Goal: Task Accomplishment & Management: Manage account settings

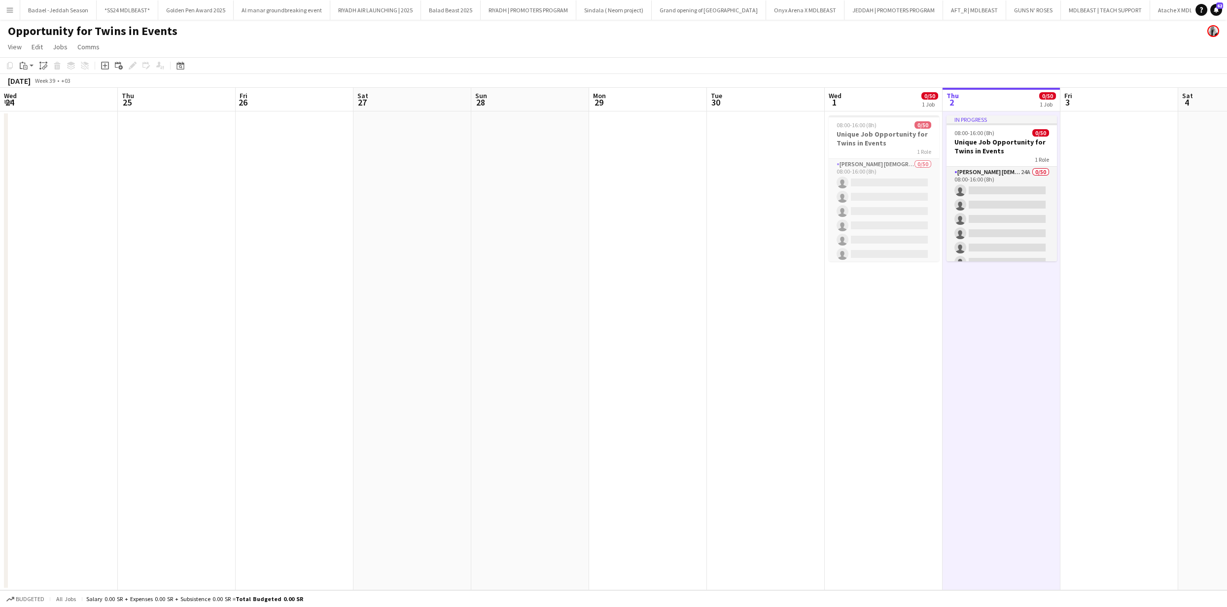
scroll to position [0, 341]
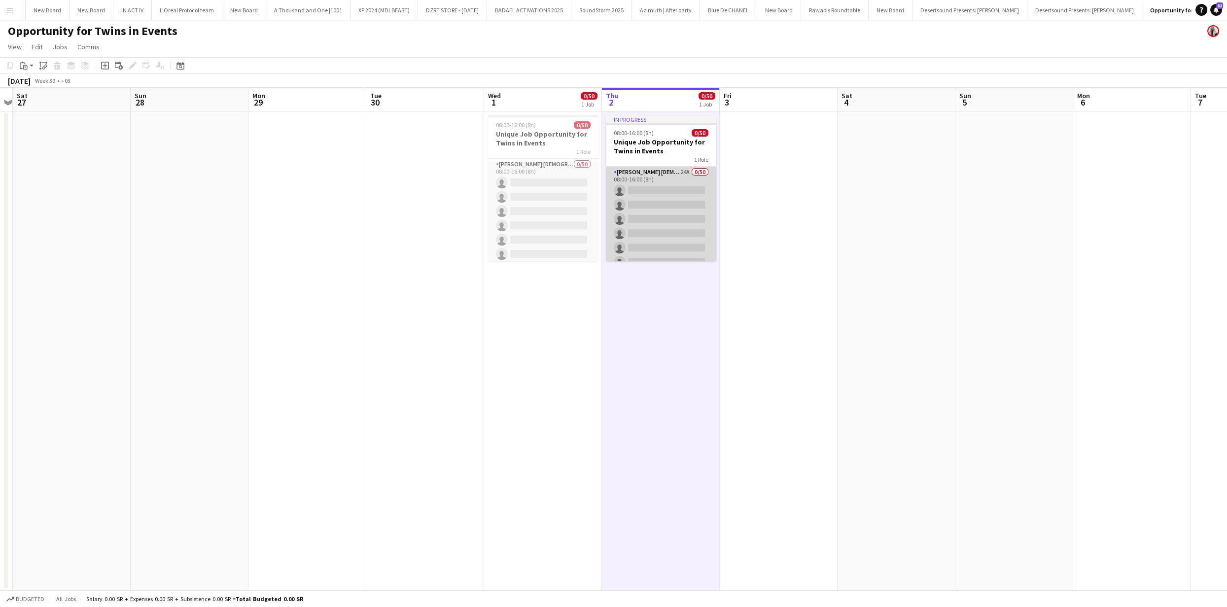
click at [644, 206] on app-card-role "[PERSON_NAME] [DEMOGRAPHIC_DATA] 24A 0/50 08:00-16:00 (8h) single-neutral-actio…" at bounding box center [661, 534] width 110 height 734
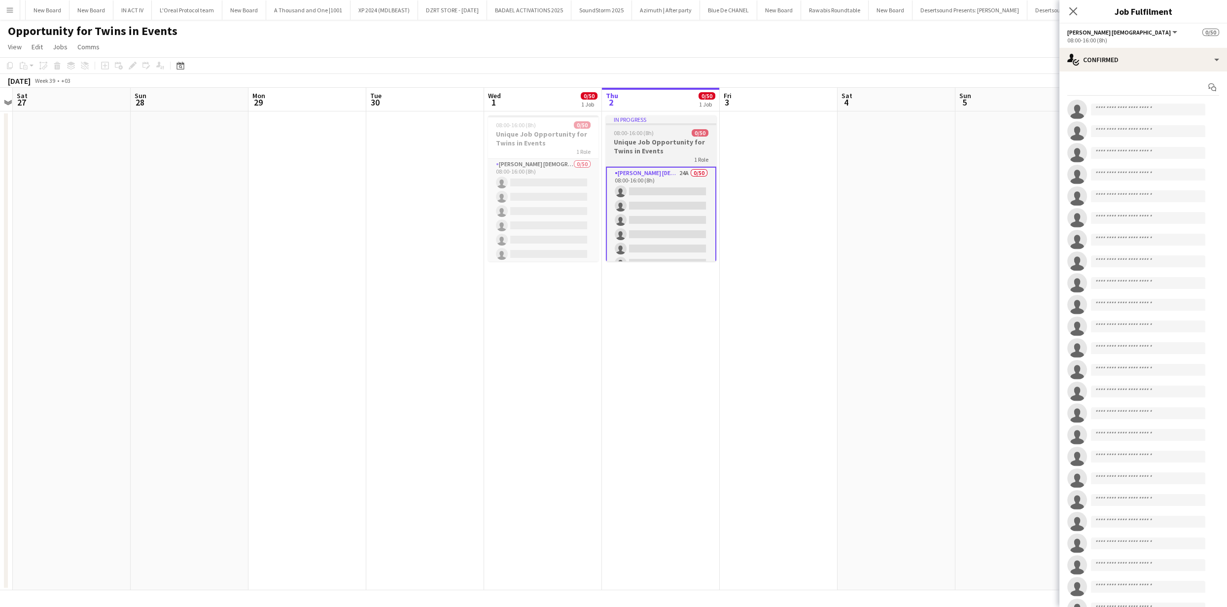
click at [672, 138] on h3 "Unique Job Opportunity for Twins in Events" at bounding box center [661, 147] width 110 height 18
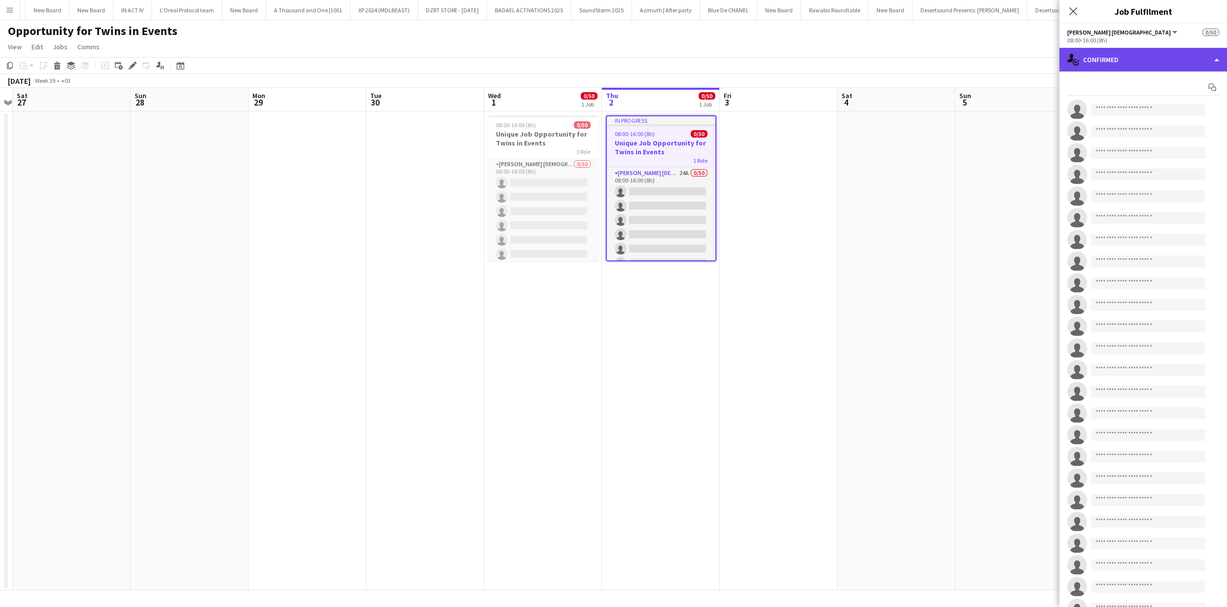
click at [1170, 63] on div "single-neutral-actions-check-2 Confirmed" at bounding box center [1143, 60] width 168 height 24
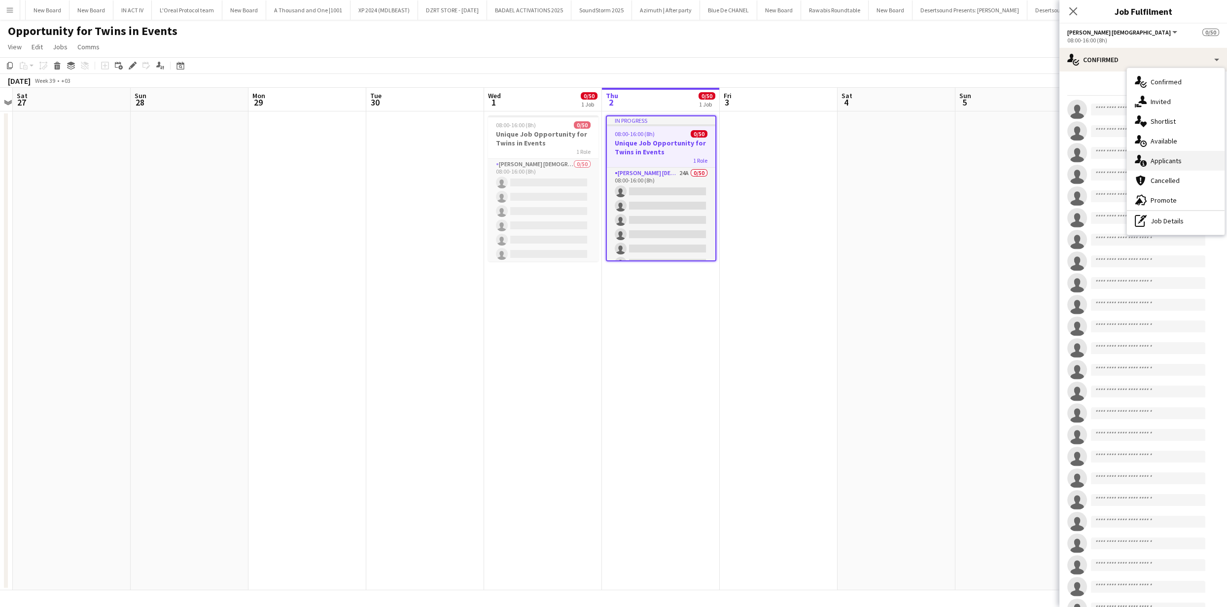
click at [1168, 163] on span "Applicants" at bounding box center [1165, 160] width 31 height 9
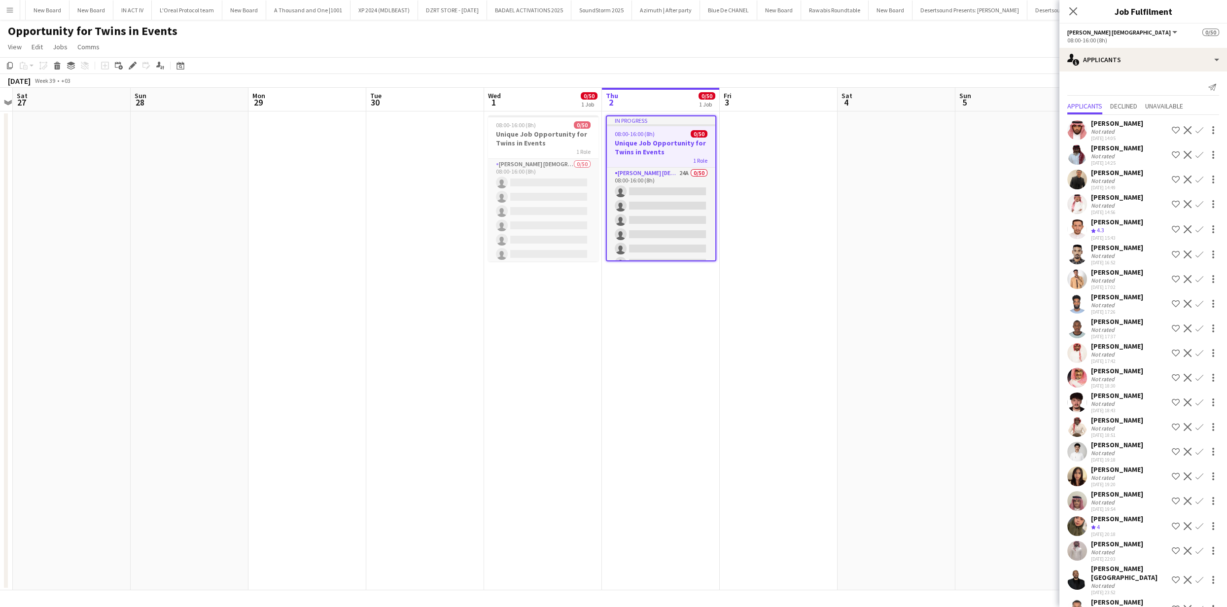
scroll to position [121, 0]
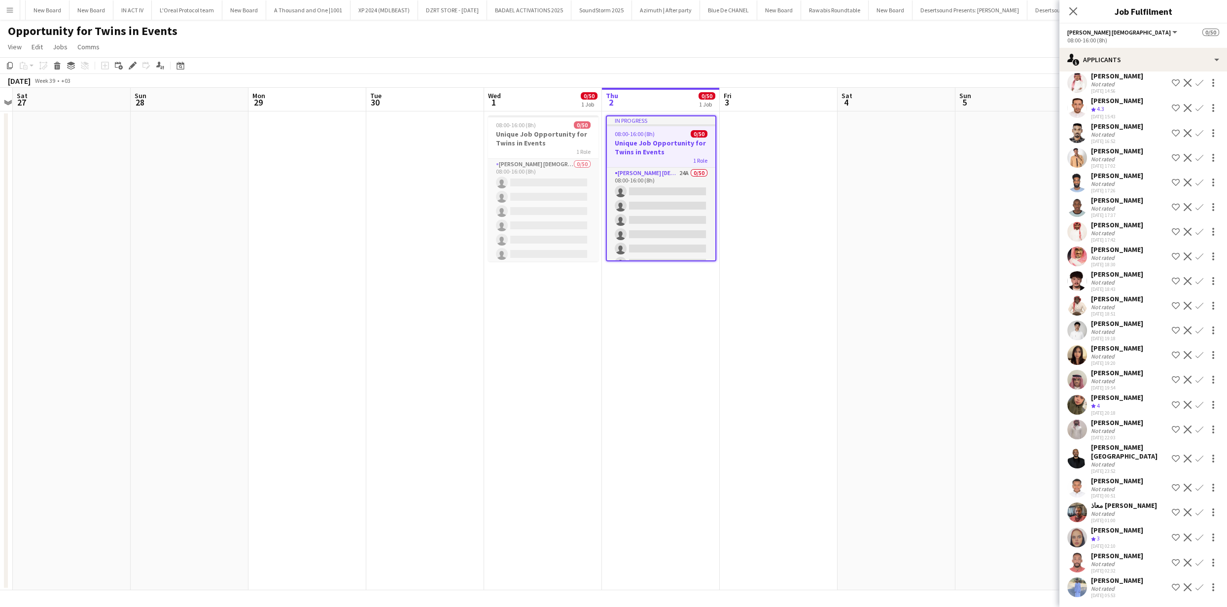
click at [1070, 583] on app-user-avatar at bounding box center [1077, 587] width 20 height 20
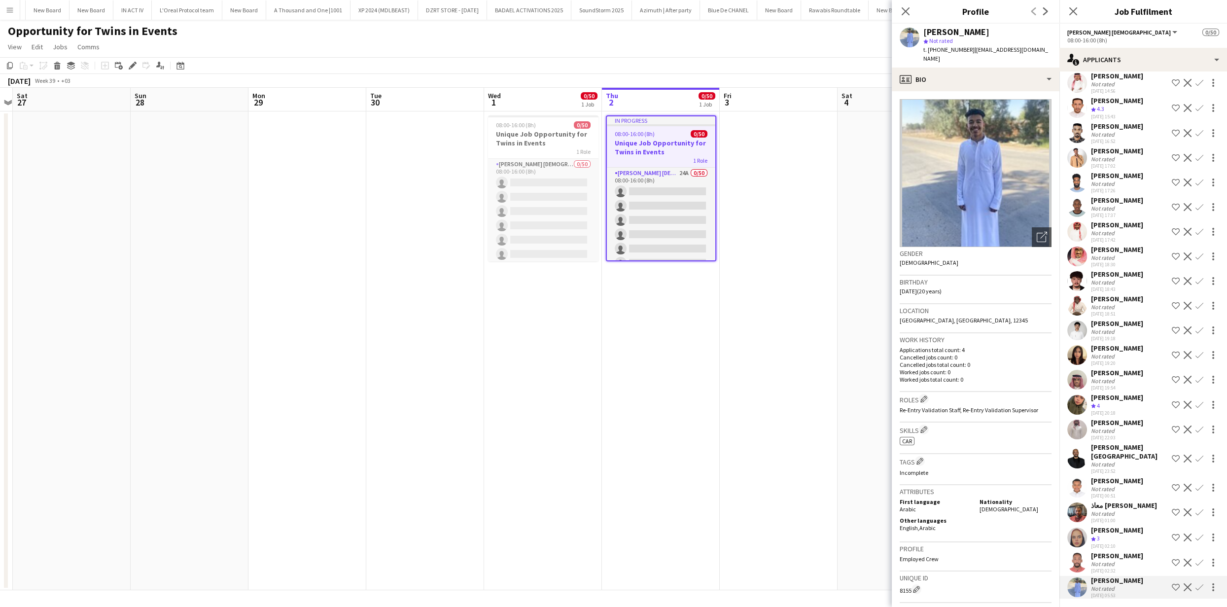
click at [1073, 434] on app-user-avatar at bounding box center [1077, 429] width 20 height 20
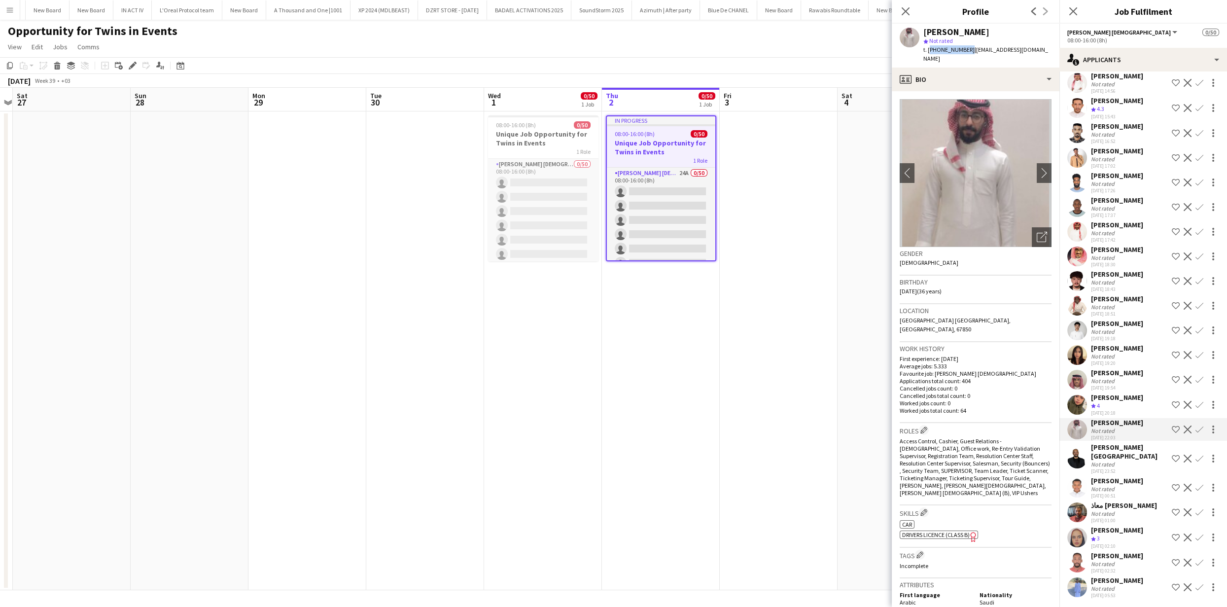
drag, startPoint x: 965, startPoint y: 48, endPoint x: 928, endPoint y: 50, distance: 38.0
click at [927, 47] on span "t. [PHONE_NUMBER]" at bounding box center [948, 49] width 51 height 7
copy span "[PHONE_NUMBER]"
click at [1195, 433] on app-icon "Confirm" at bounding box center [1199, 429] width 8 height 8
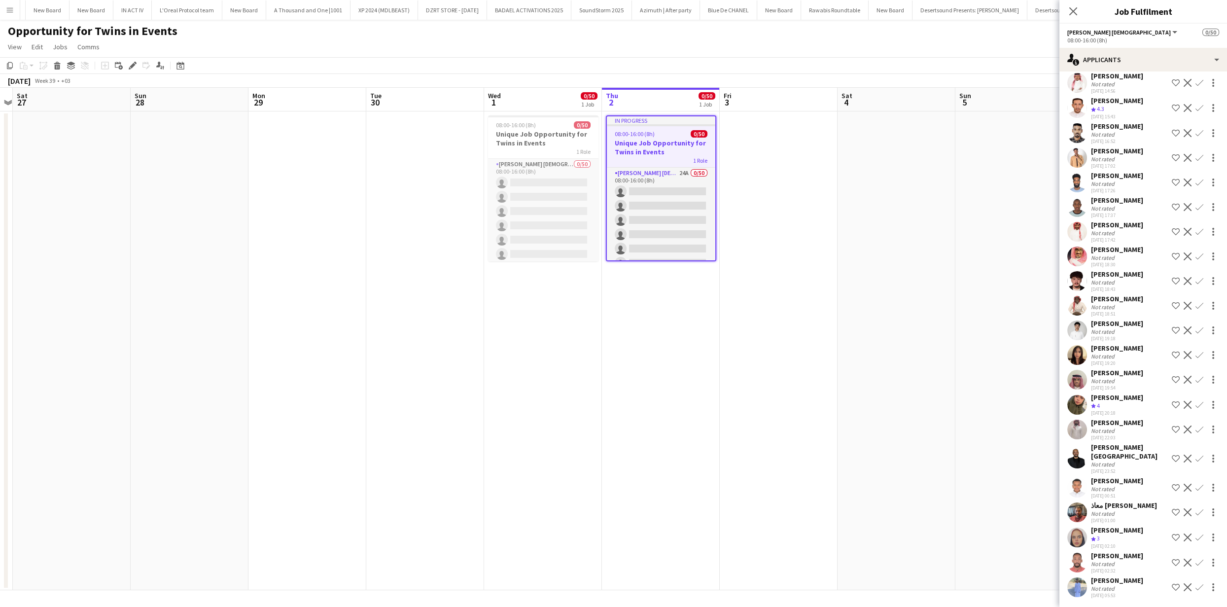
click at [1195, 433] on app-icon "Confirm" at bounding box center [1199, 429] width 8 height 8
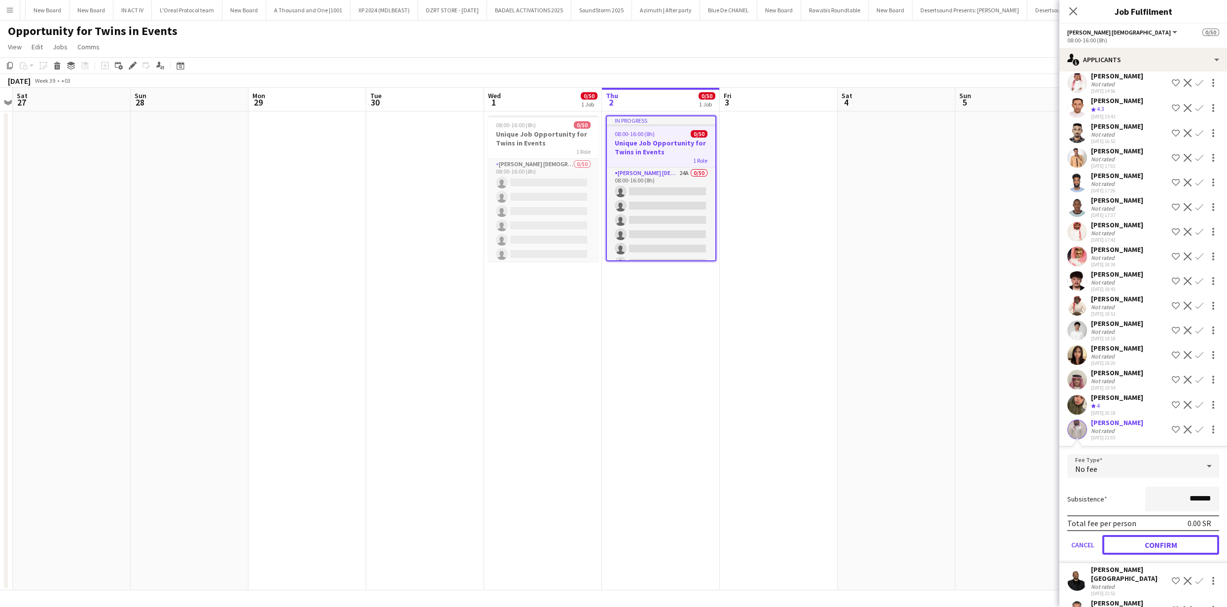
click at [1182, 549] on button "Confirm" at bounding box center [1160, 545] width 117 height 20
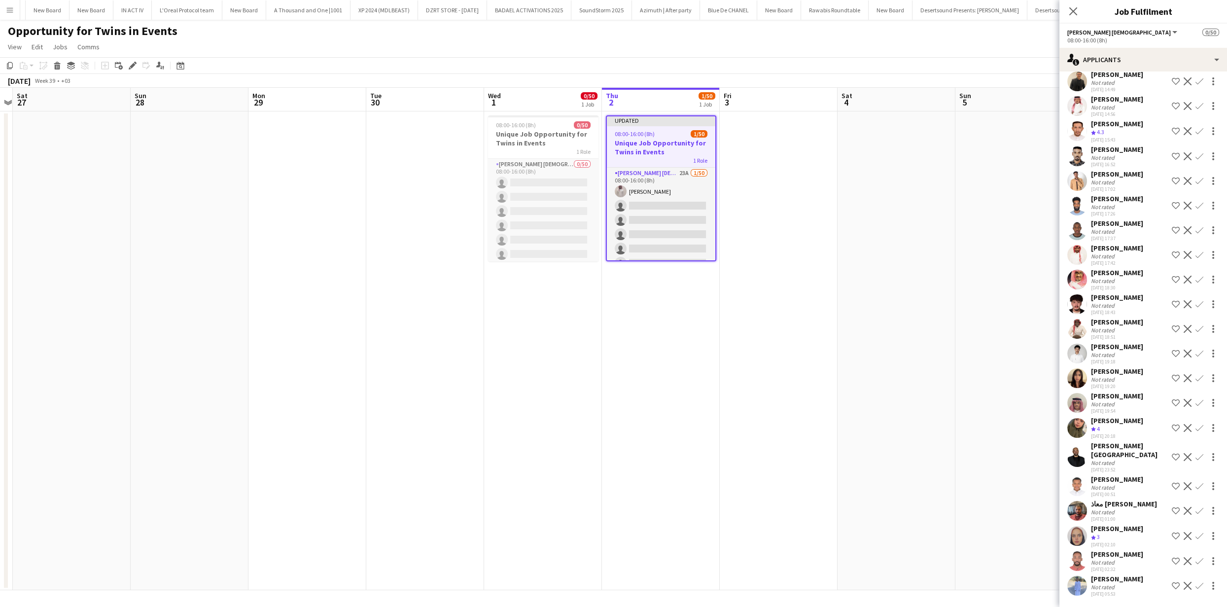
scroll to position [97, 0]
click at [1081, 412] on app-user-avatar at bounding box center [1077, 404] width 20 height 20
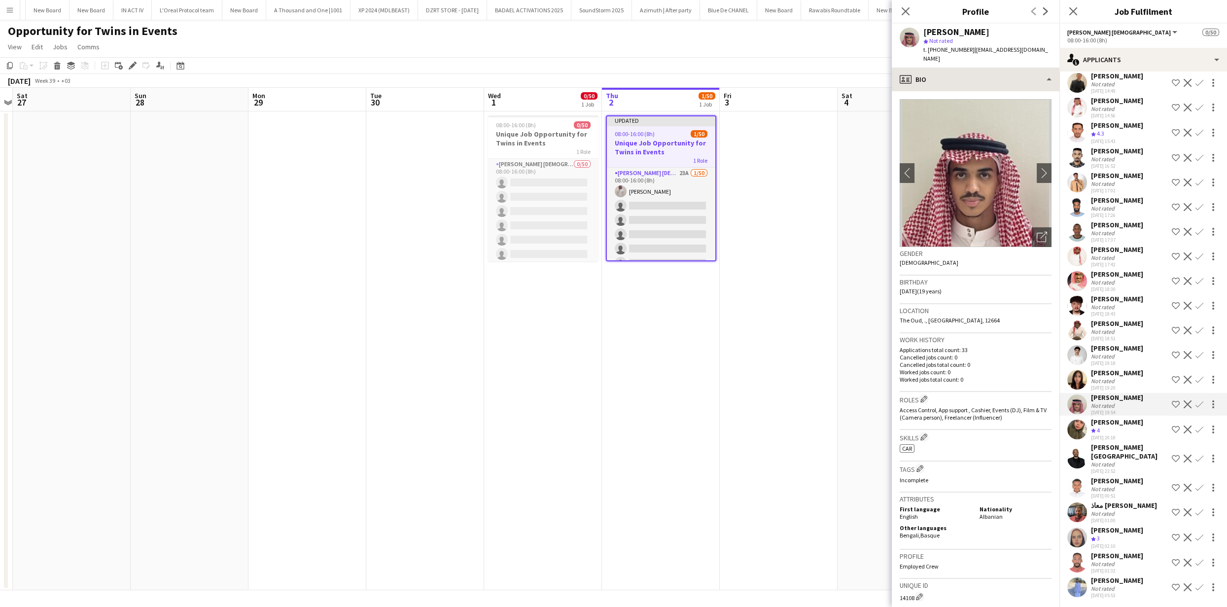
drag, startPoint x: 968, startPoint y: 49, endPoint x: 947, endPoint y: 61, distance: 24.7
click at [928, 50] on span "t. [PHONE_NUMBER]" at bounding box center [948, 49] width 51 height 7
copy span "[PHONE_NUMBER]"
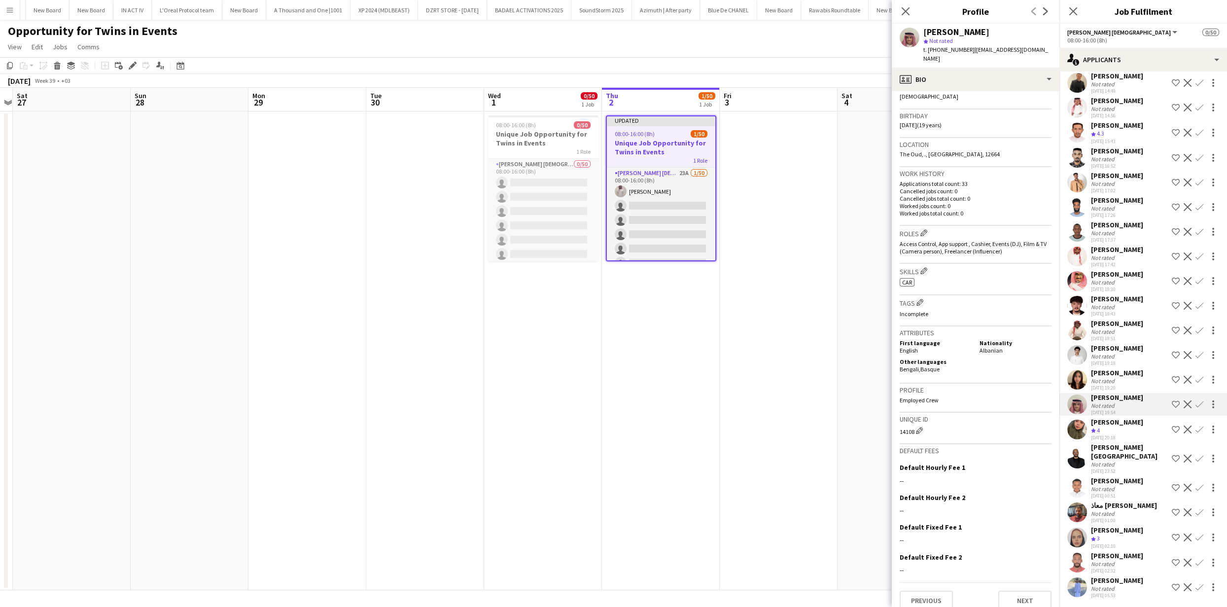
scroll to position [0, 0]
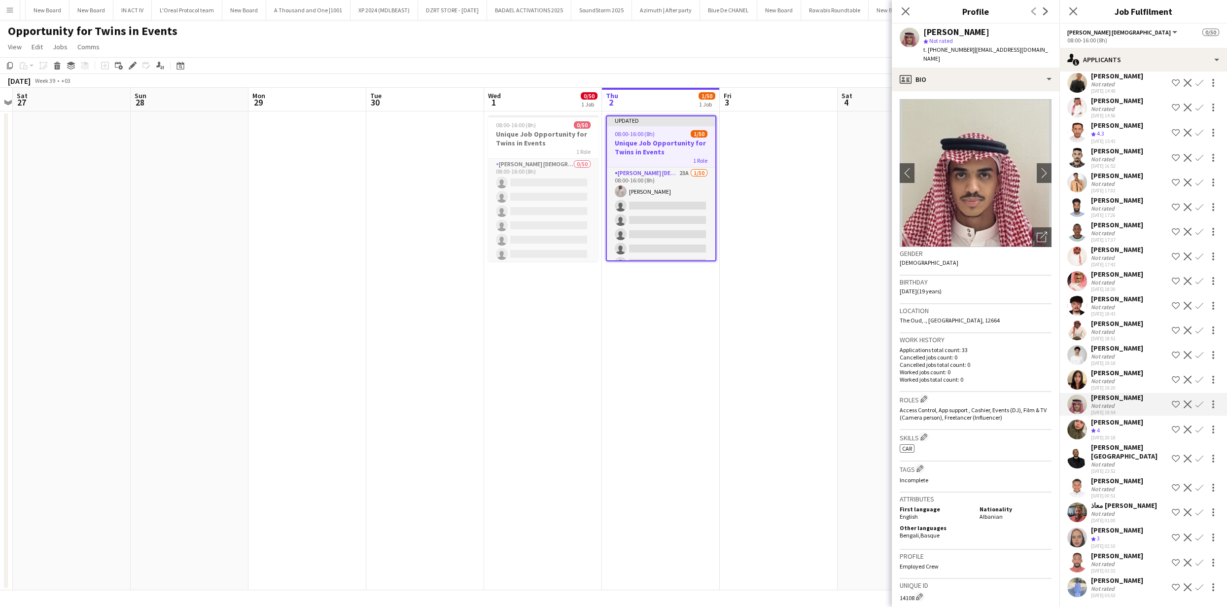
click at [1183, 408] on app-icon "Decline" at bounding box center [1187, 404] width 8 height 8
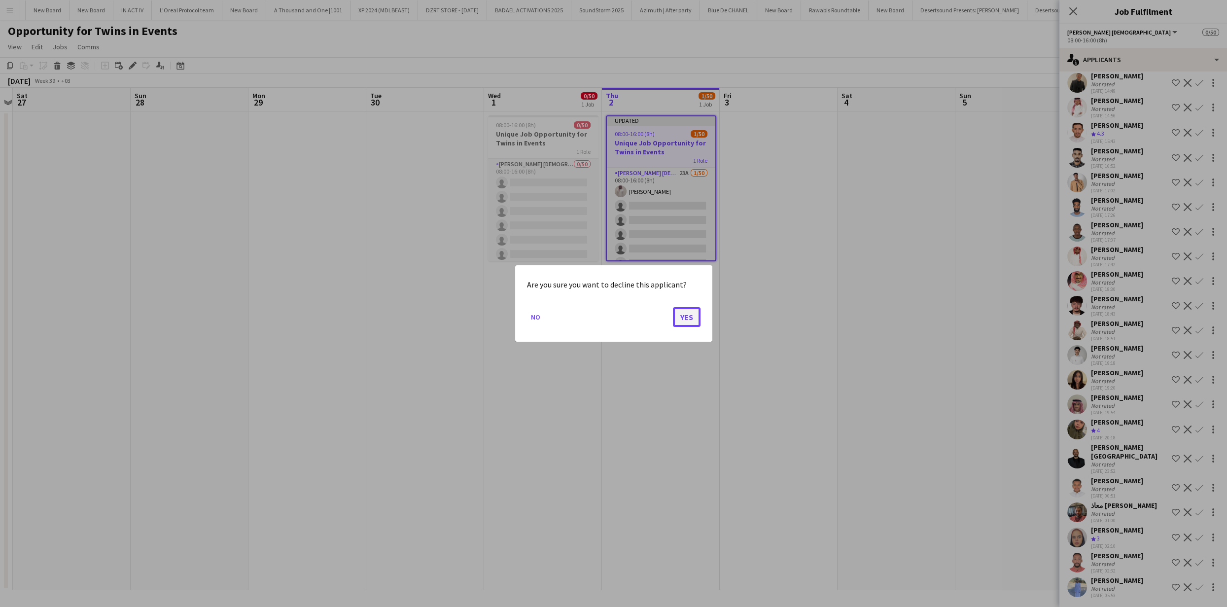
click at [689, 319] on button "Yes" at bounding box center [687, 317] width 28 height 20
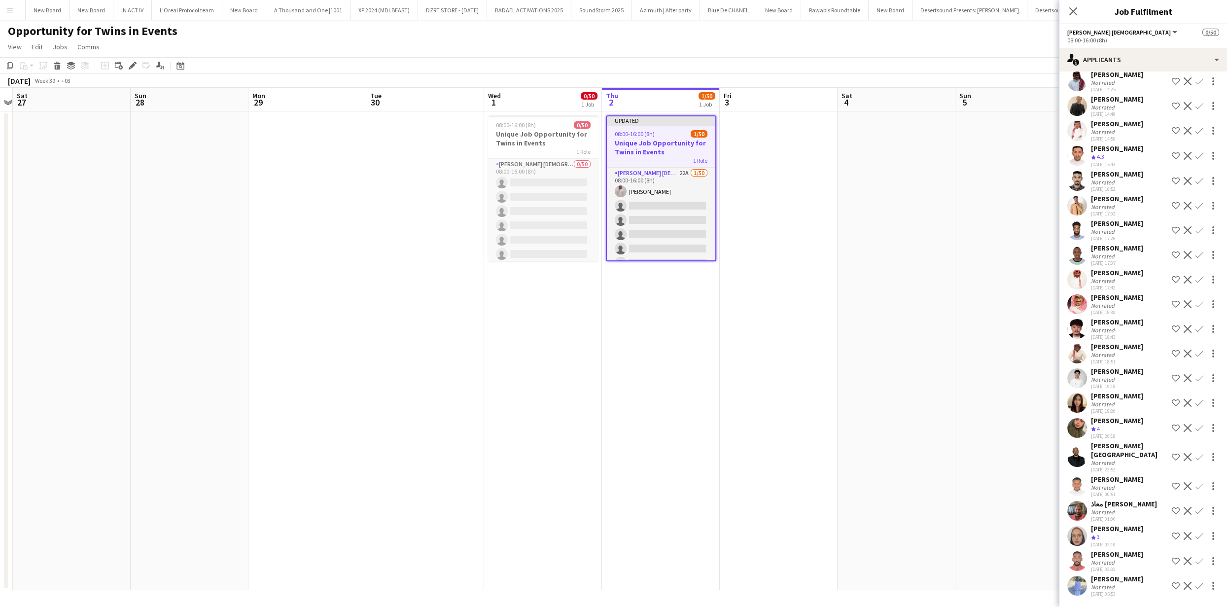
scroll to position [72, 0]
click at [1072, 387] on app-user-avatar at bounding box center [1077, 380] width 20 height 20
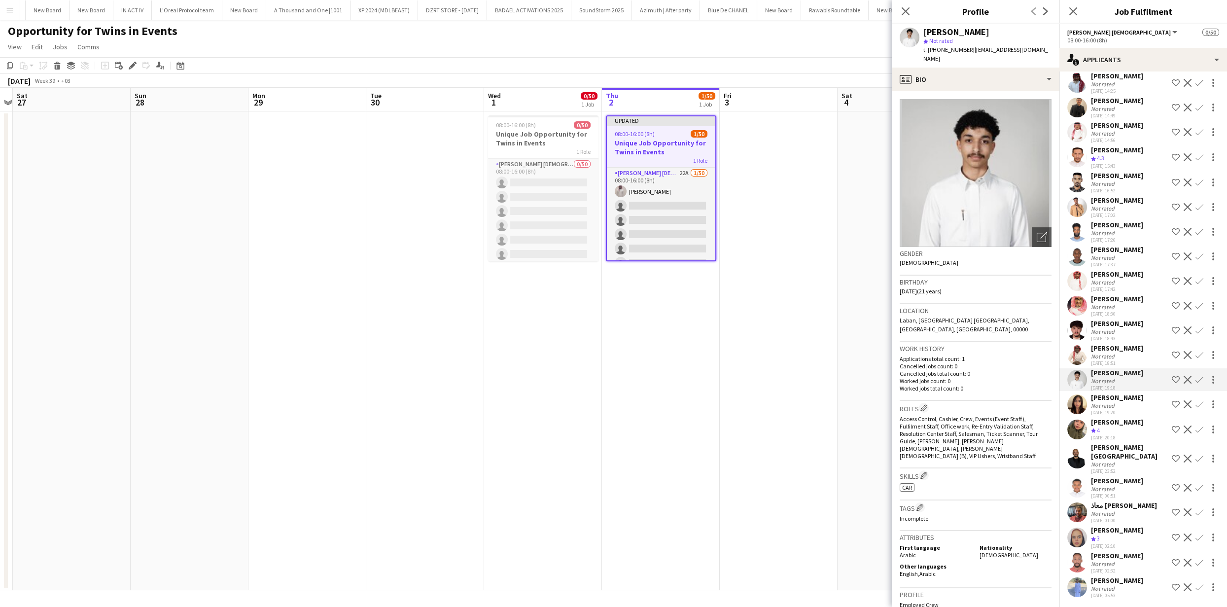
drag, startPoint x: 970, startPoint y: 49, endPoint x: 941, endPoint y: 57, distance: 30.1
click at [932, 51] on div "t. [PHONE_NUMBER] | [EMAIL_ADDRESS][DOMAIN_NAME]" at bounding box center [987, 54] width 128 height 18
click at [927, 50] on span "t. [PHONE_NUMBER]" at bounding box center [948, 49] width 51 height 7
drag, startPoint x: 929, startPoint y: 50, endPoint x: 969, endPoint y: 57, distance: 40.5
click at [969, 51] on span "t. [PHONE_NUMBER]" at bounding box center [948, 49] width 51 height 7
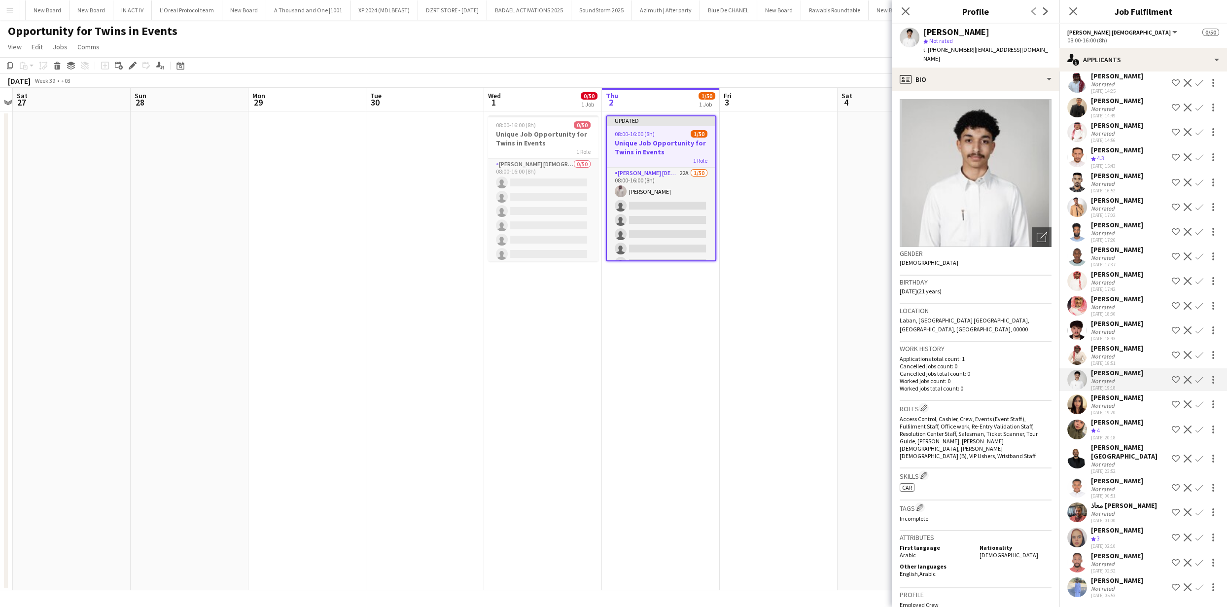
copy span "[PHONE_NUMBER]"
click at [1083, 362] on app-user-avatar at bounding box center [1077, 355] width 20 height 20
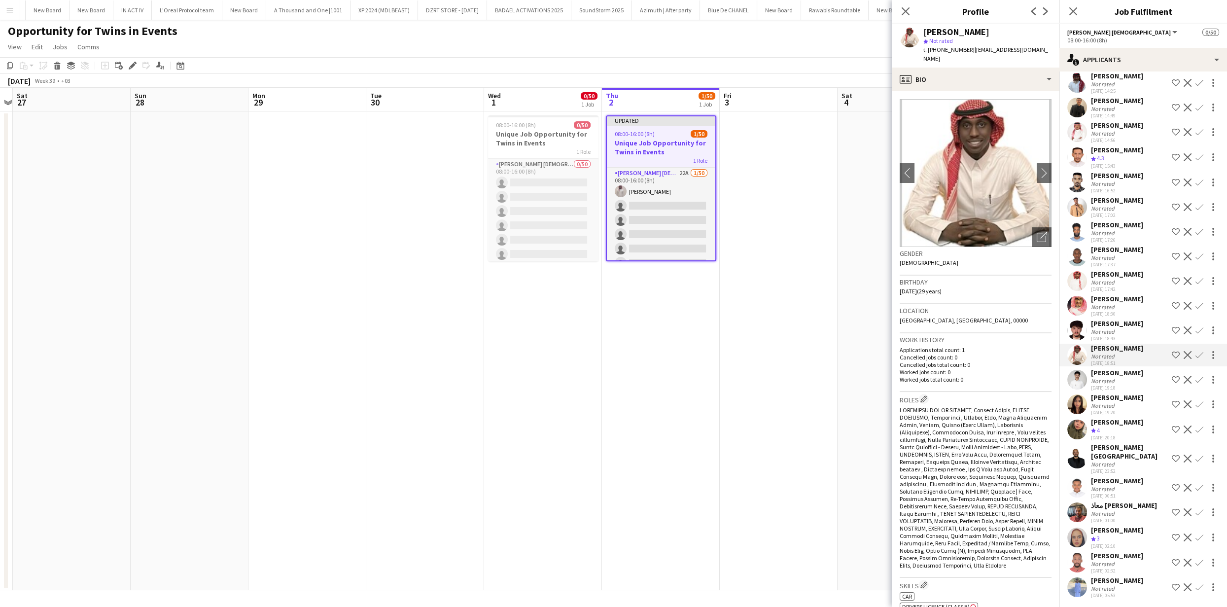
click at [1080, 338] on app-user-avatar at bounding box center [1077, 330] width 20 height 20
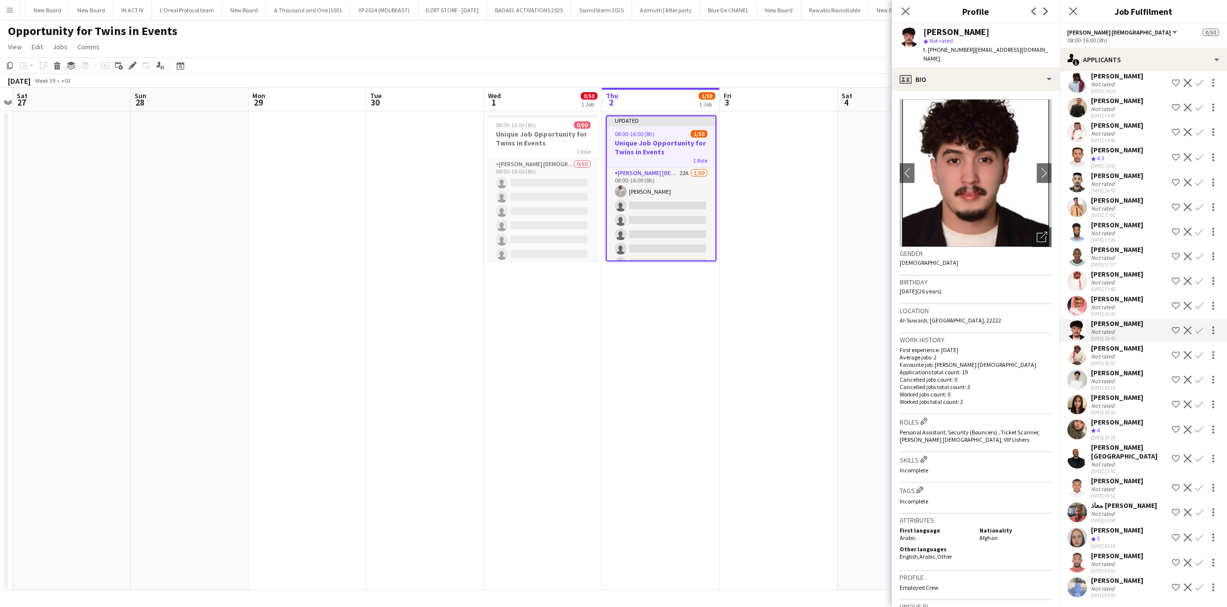
scroll to position [0, 0]
drag, startPoint x: 966, startPoint y: 48, endPoint x: 929, endPoint y: 49, distance: 37.5
click at [929, 49] on span "t. [PHONE_NUMBER]" at bounding box center [948, 49] width 51 height 7
copy span "[PHONE_NUMBER]"
click at [1036, 167] on app-icon "chevron-right" at bounding box center [1043, 172] width 15 height 10
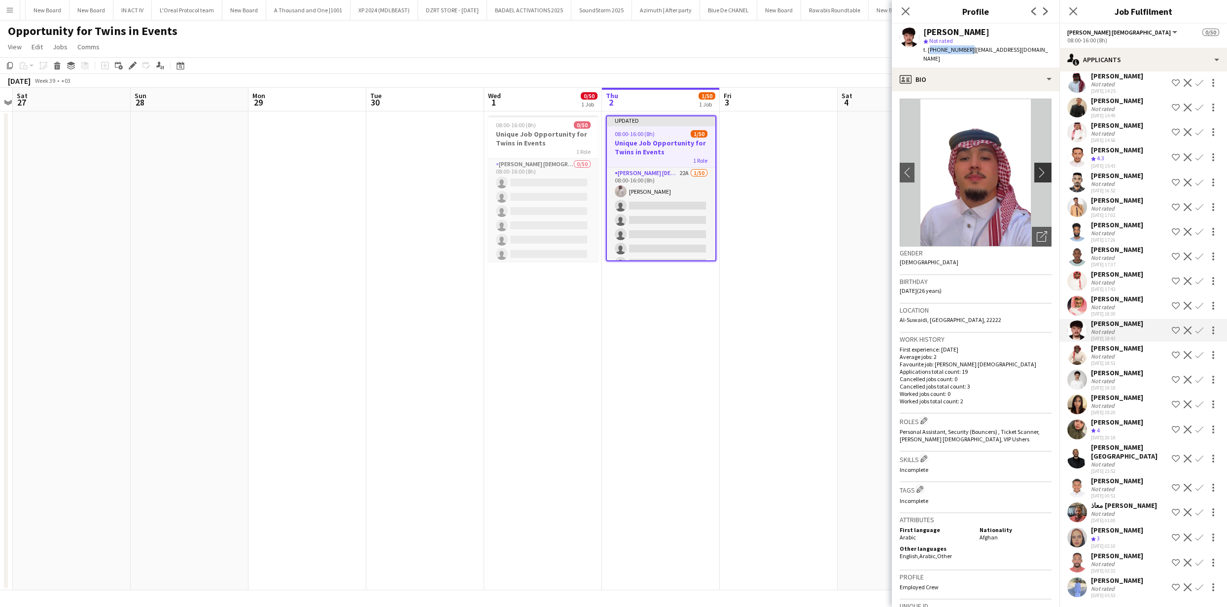
click at [1036, 167] on app-icon "chevron-right" at bounding box center [1043, 172] width 15 height 10
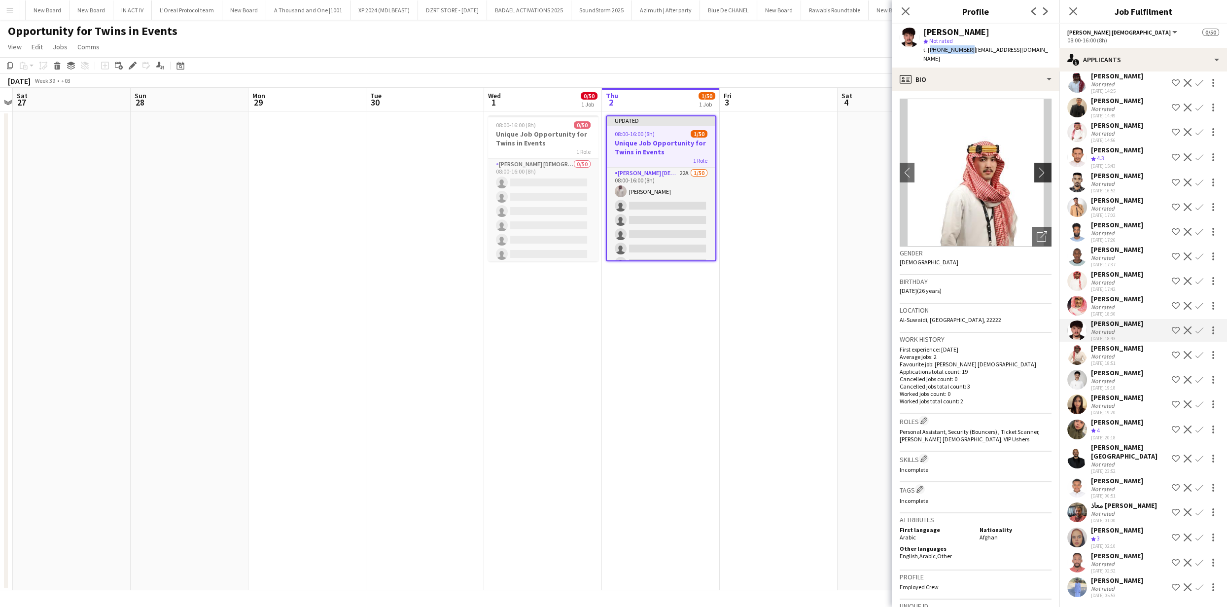
click at [1036, 167] on app-icon "chevron-right" at bounding box center [1043, 172] width 15 height 10
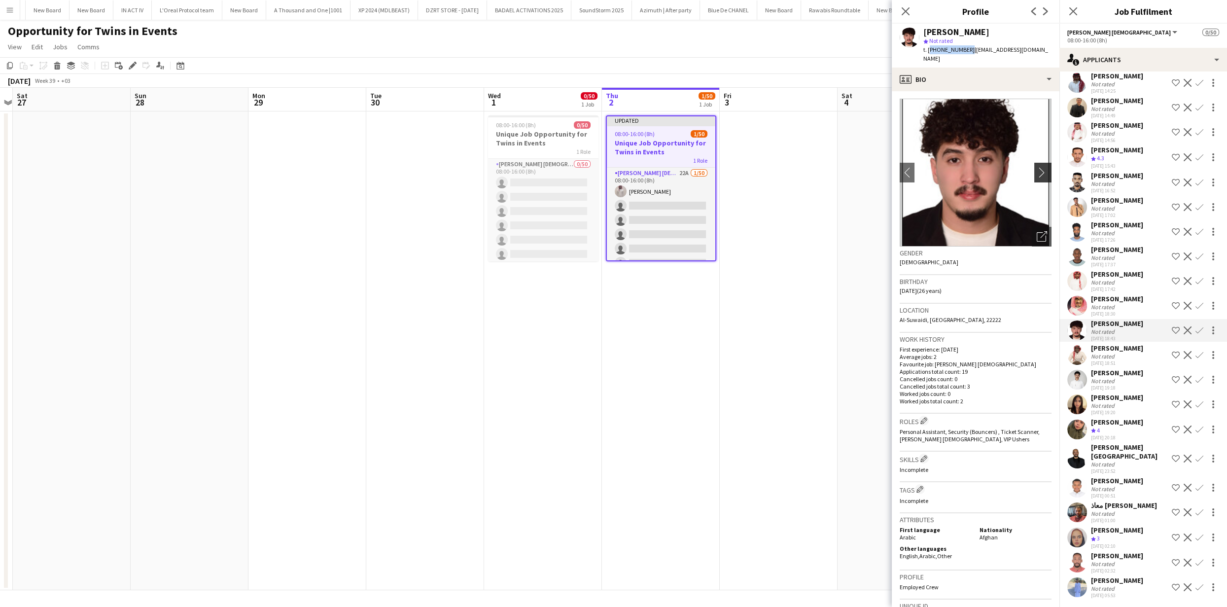
click at [1036, 167] on app-icon "chevron-right" at bounding box center [1043, 172] width 15 height 10
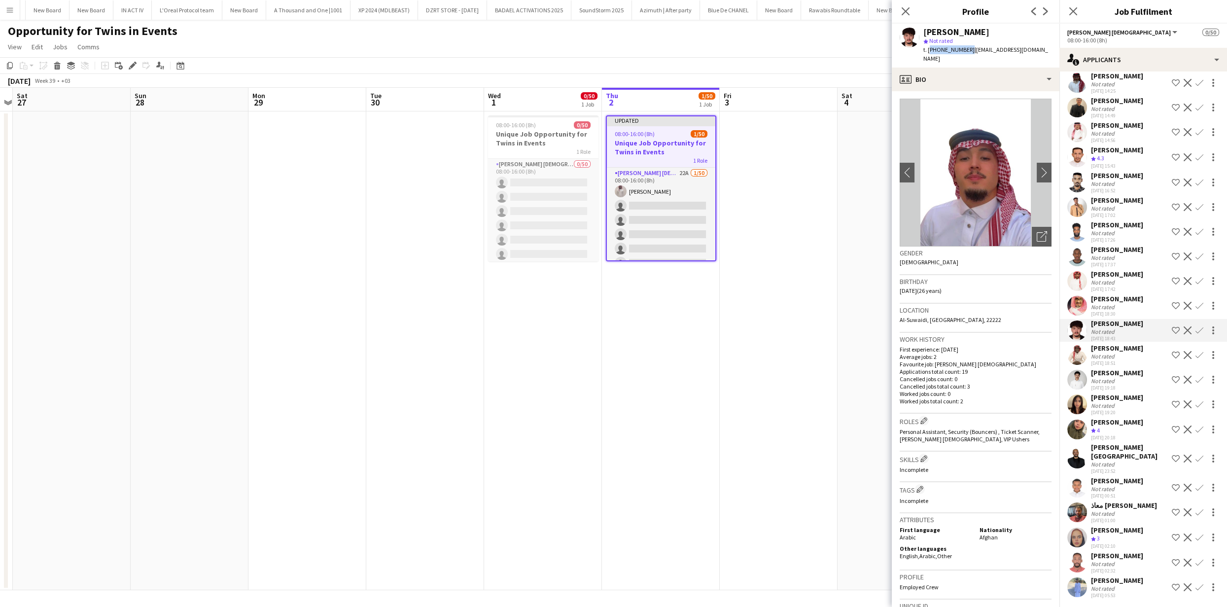
click at [997, 150] on img at bounding box center [975, 173] width 152 height 148
click at [1036, 167] on app-icon "chevron-right" at bounding box center [1043, 172] width 15 height 10
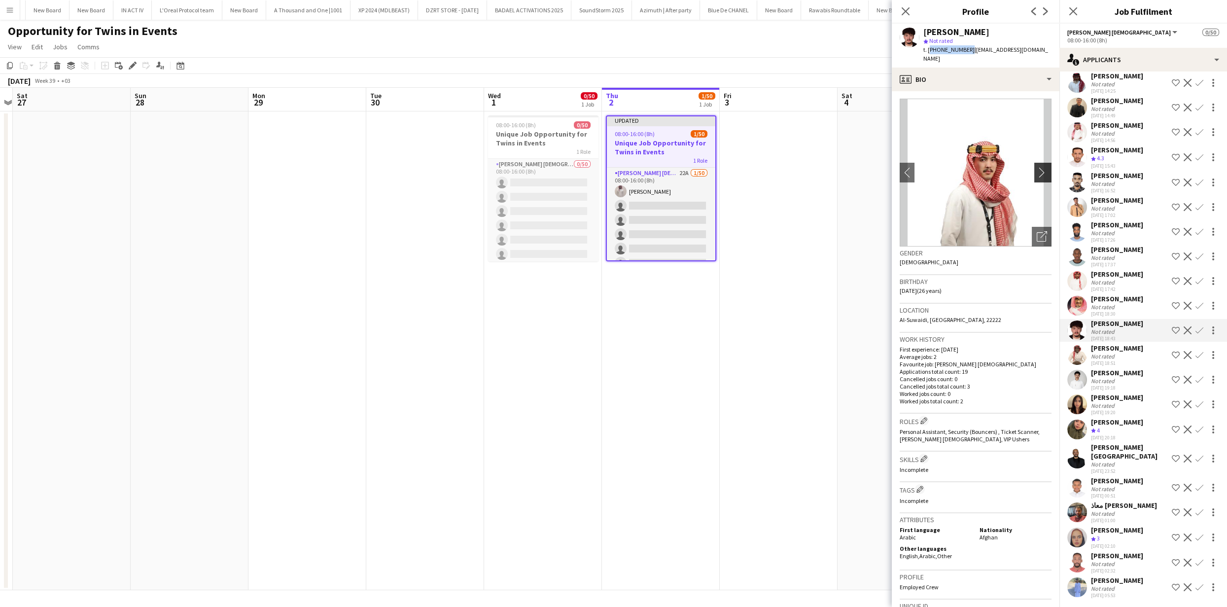
click at [1036, 167] on app-icon "chevron-right" at bounding box center [1043, 172] width 15 height 10
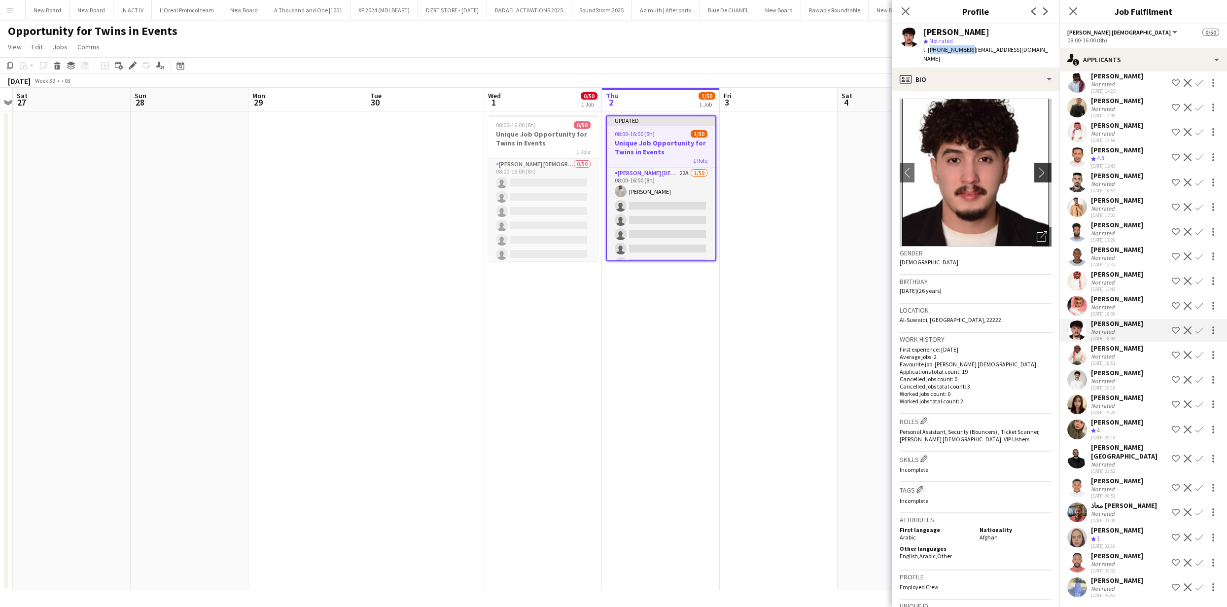
click at [1036, 167] on app-icon "chevron-right" at bounding box center [1043, 172] width 15 height 10
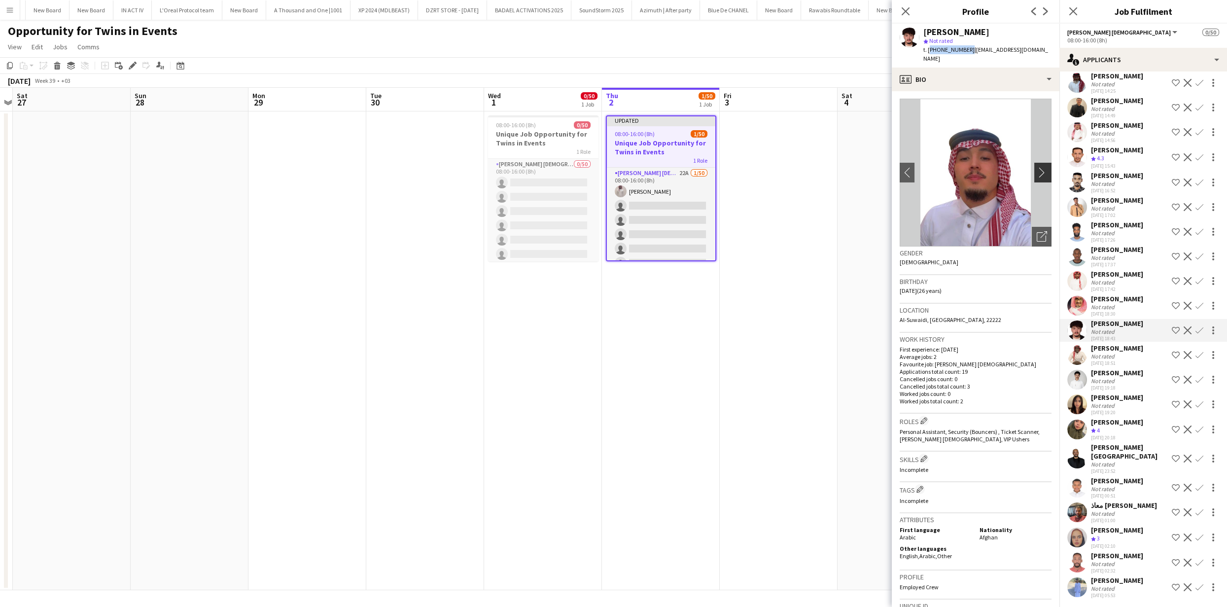
click at [1036, 167] on app-icon "chevron-right" at bounding box center [1043, 172] width 15 height 10
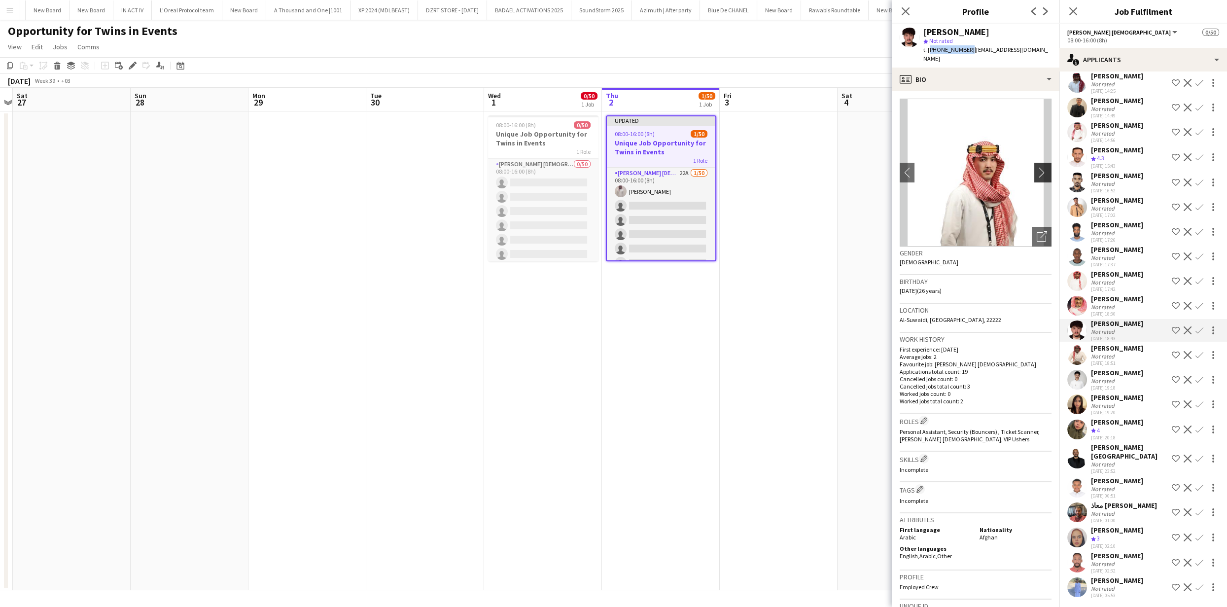
click at [1036, 167] on app-icon "chevron-right" at bounding box center [1043, 172] width 15 height 10
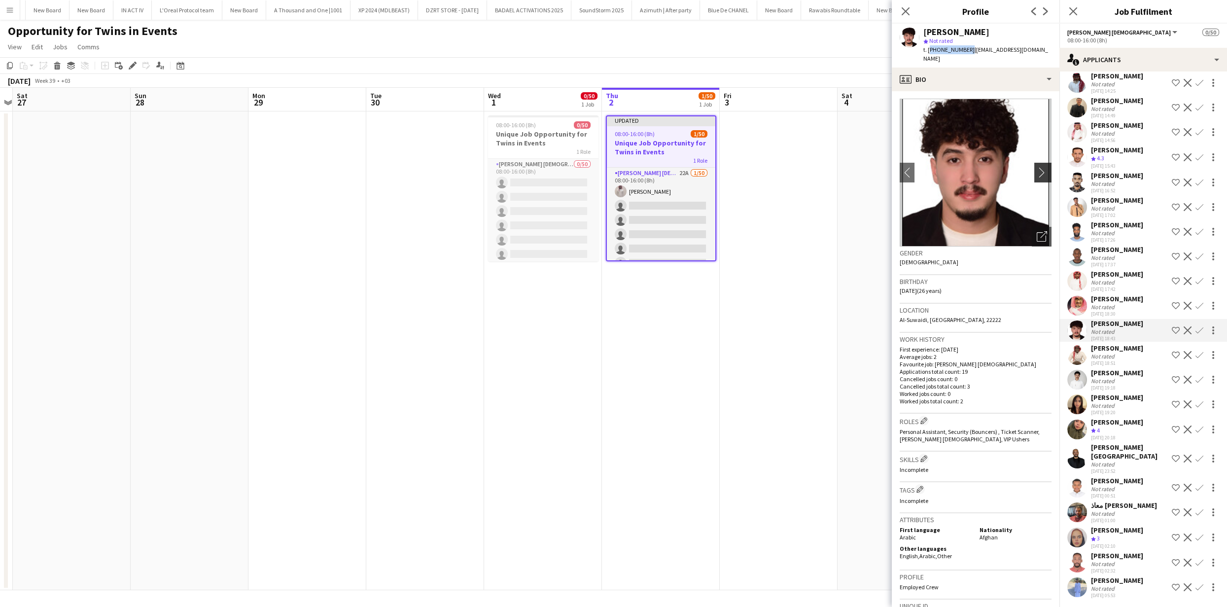
click at [1036, 167] on app-icon "chevron-right" at bounding box center [1043, 172] width 15 height 10
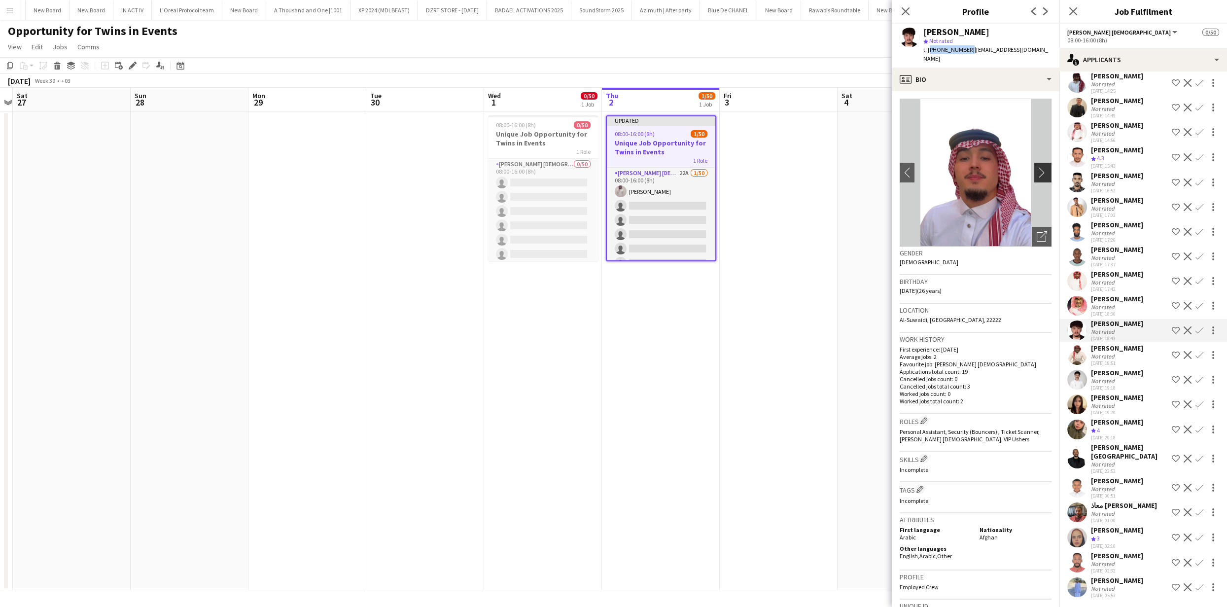
click at [1036, 167] on app-icon "chevron-right" at bounding box center [1043, 172] width 15 height 10
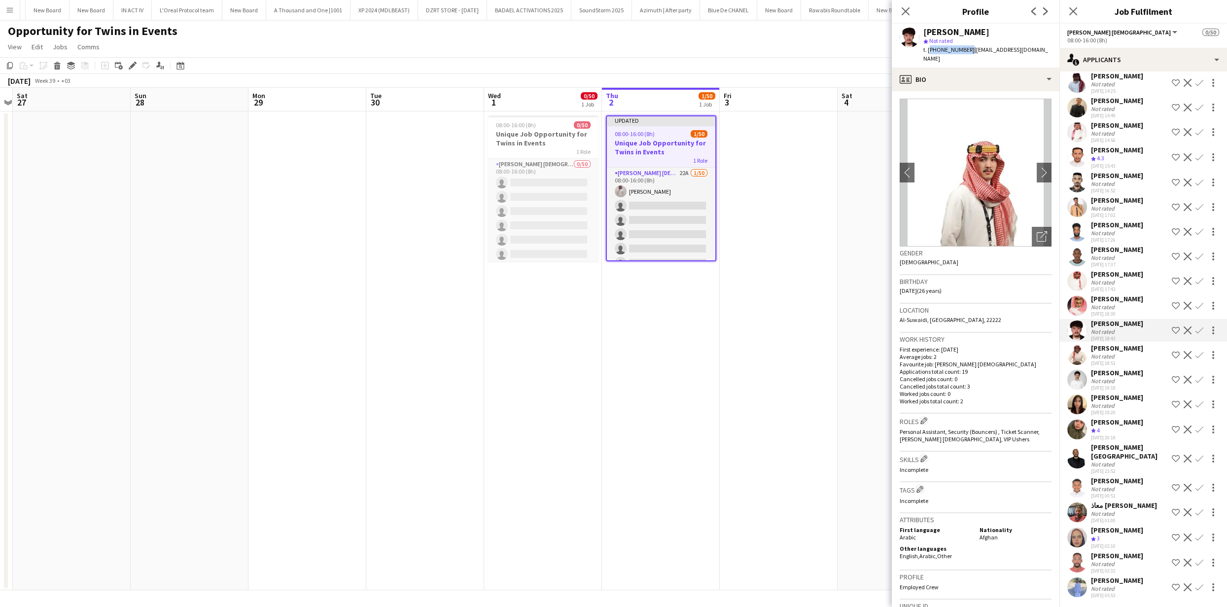
drag, startPoint x: 969, startPoint y: 51, endPoint x: 1050, endPoint y: 51, distance: 81.3
click at [1051, 51] on div "[PERSON_NAME] star Not rated t. [PHONE_NUMBER] | [EMAIL_ADDRESS][DOMAIN_NAME]" at bounding box center [976, 46] width 168 height 44
copy span "[EMAIL_ADDRESS][DOMAIN_NAME]"
click at [1183, 334] on app-icon "Decline" at bounding box center [1187, 330] width 8 height 8
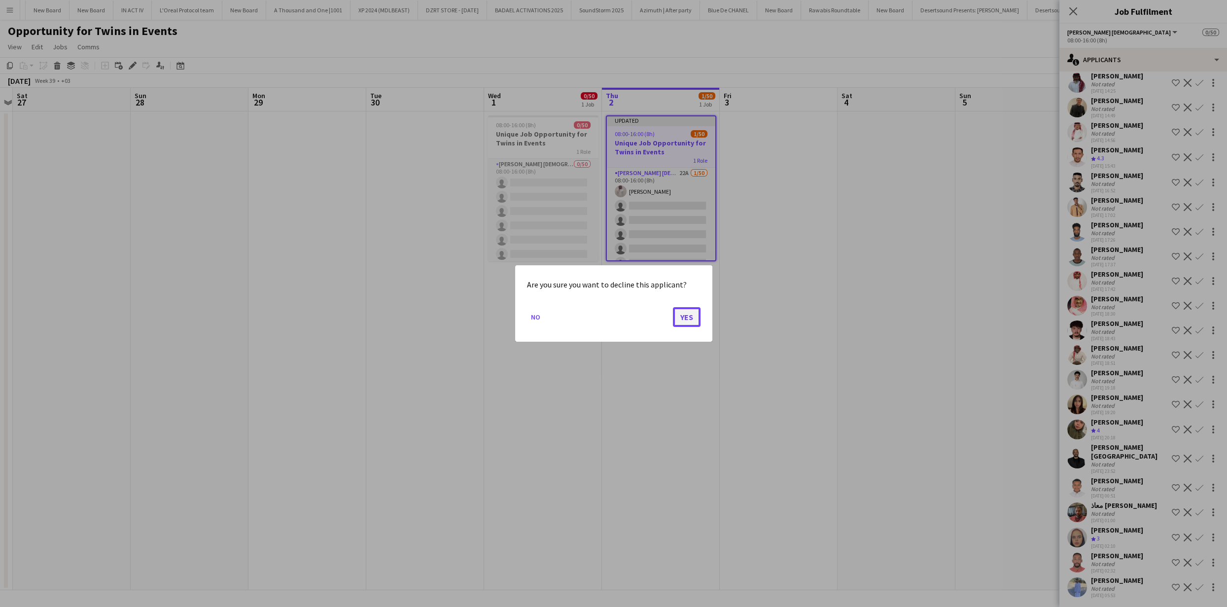
click at [689, 317] on button "Yes" at bounding box center [687, 317] width 28 height 20
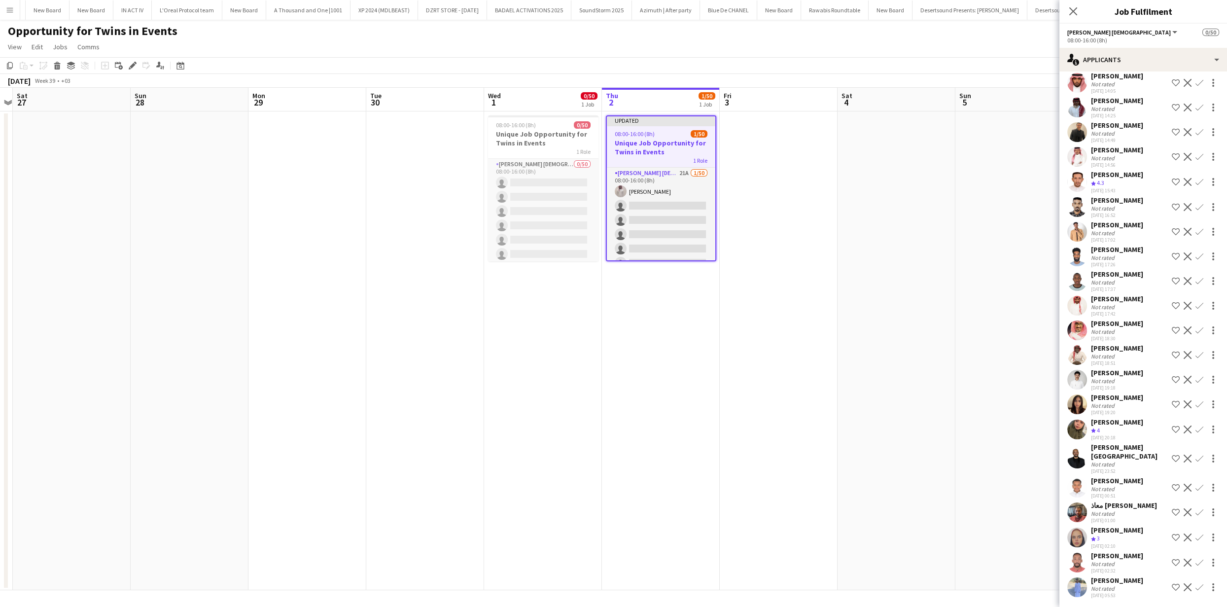
scroll to position [0, 0]
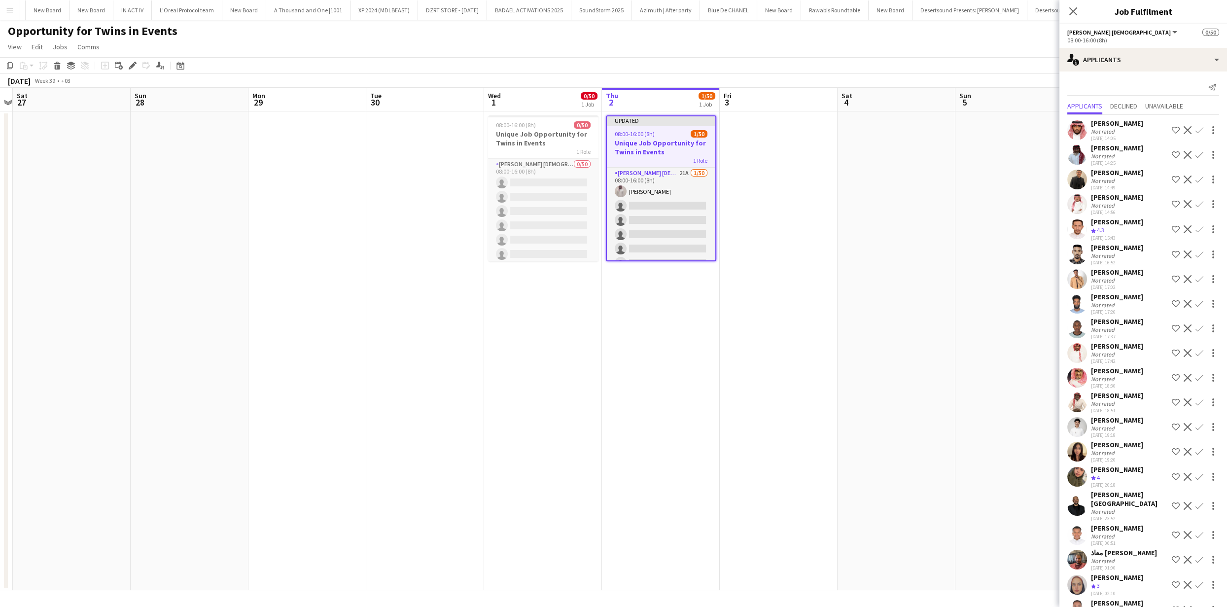
click at [1077, 162] on app-user-avatar at bounding box center [1077, 155] width 20 height 20
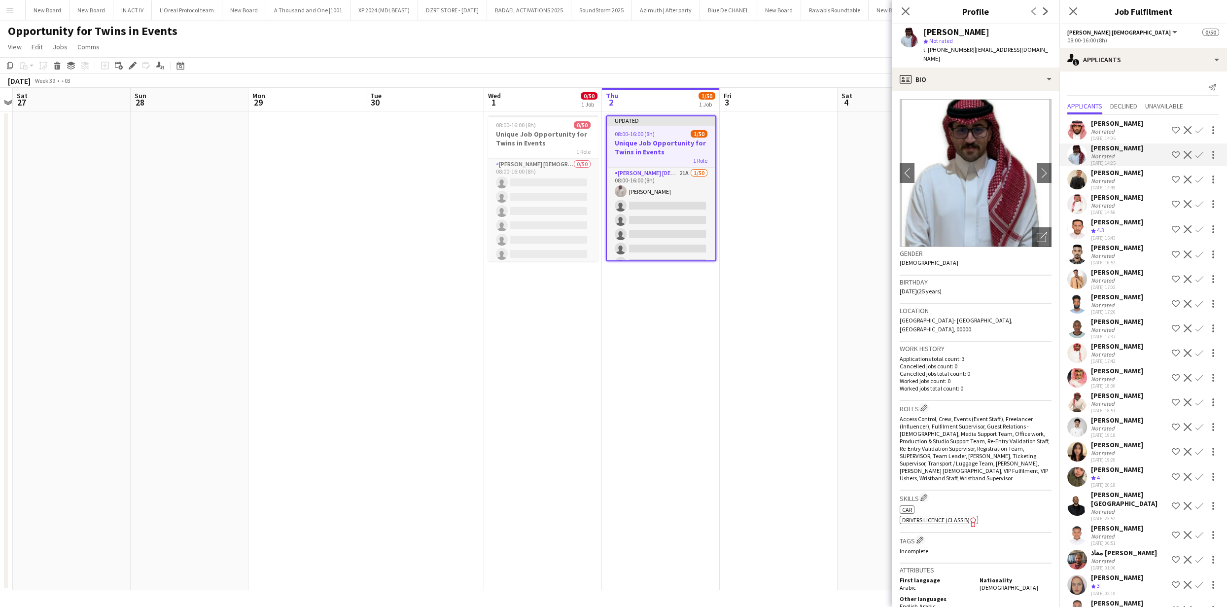
click at [964, 49] on span "t. [PHONE_NUMBER]" at bounding box center [948, 49] width 51 height 7
drag, startPoint x: 964, startPoint y: 49, endPoint x: 952, endPoint y: 81, distance: 34.1
click at [930, 50] on span "t. [PHONE_NUMBER]" at bounding box center [948, 49] width 51 height 7
click at [937, 50] on span "t. [PHONE_NUMBER]" at bounding box center [948, 49] width 51 height 7
drag, startPoint x: 966, startPoint y: 49, endPoint x: 929, endPoint y: 49, distance: 38.0
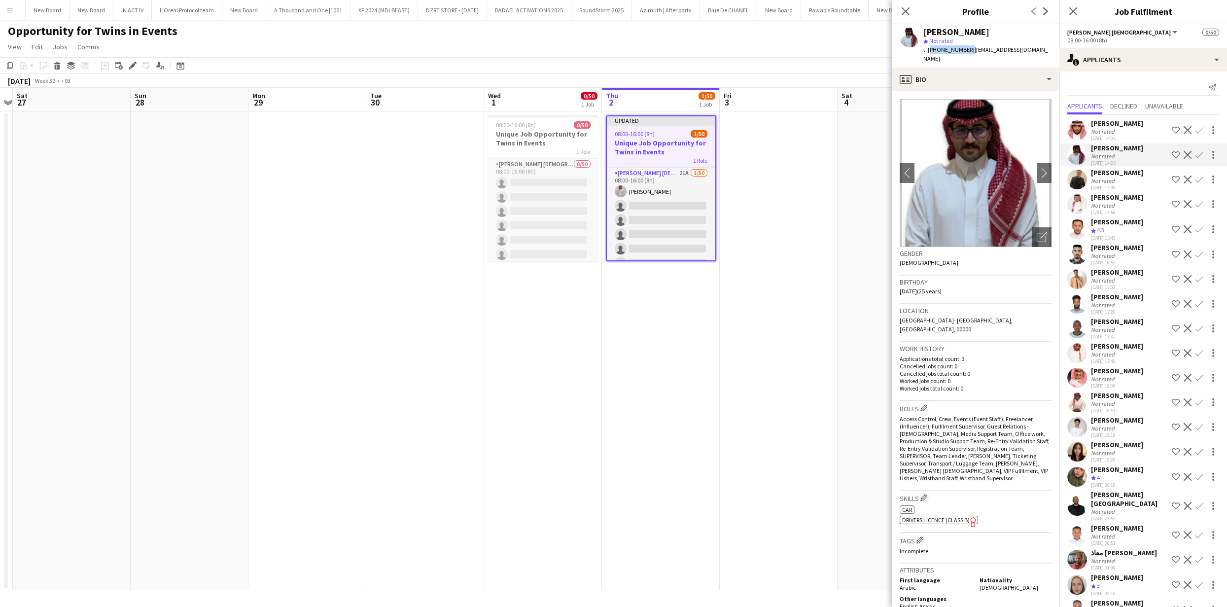
click at [929, 49] on span "t. [PHONE_NUMBER]" at bounding box center [948, 49] width 51 height 7
copy span "[PHONE_NUMBER]"
click at [1081, 235] on app-user-avatar at bounding box center [1077, 229] width 20 height 20
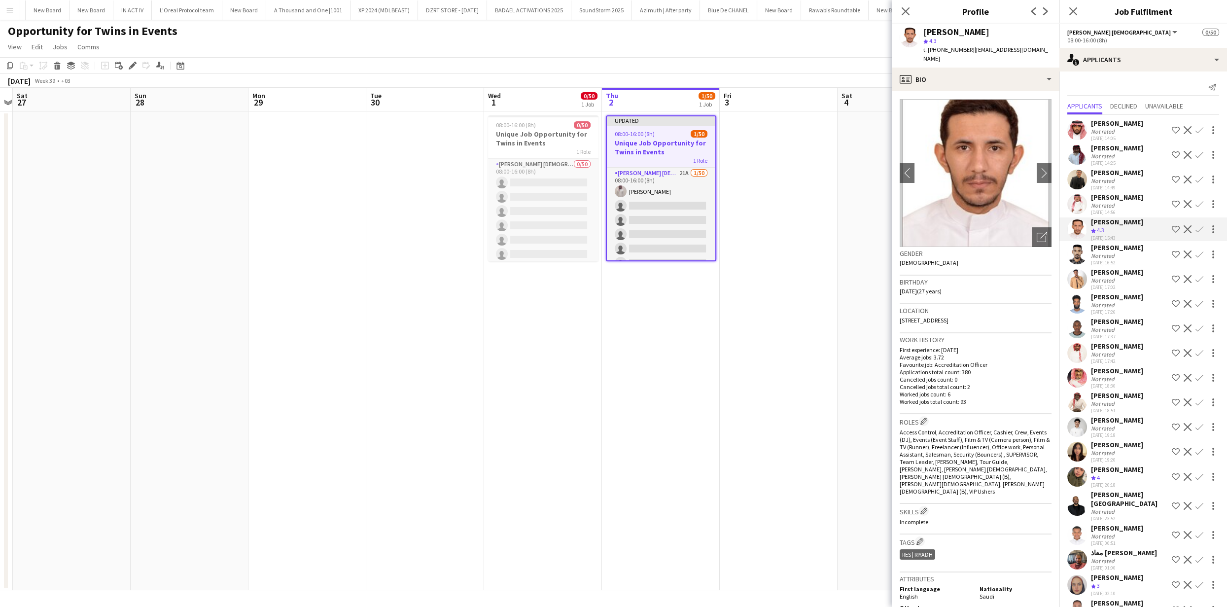
click at [1074, 189] on app-user-avatar at bounding box center [1077, 180] width 20 height 20
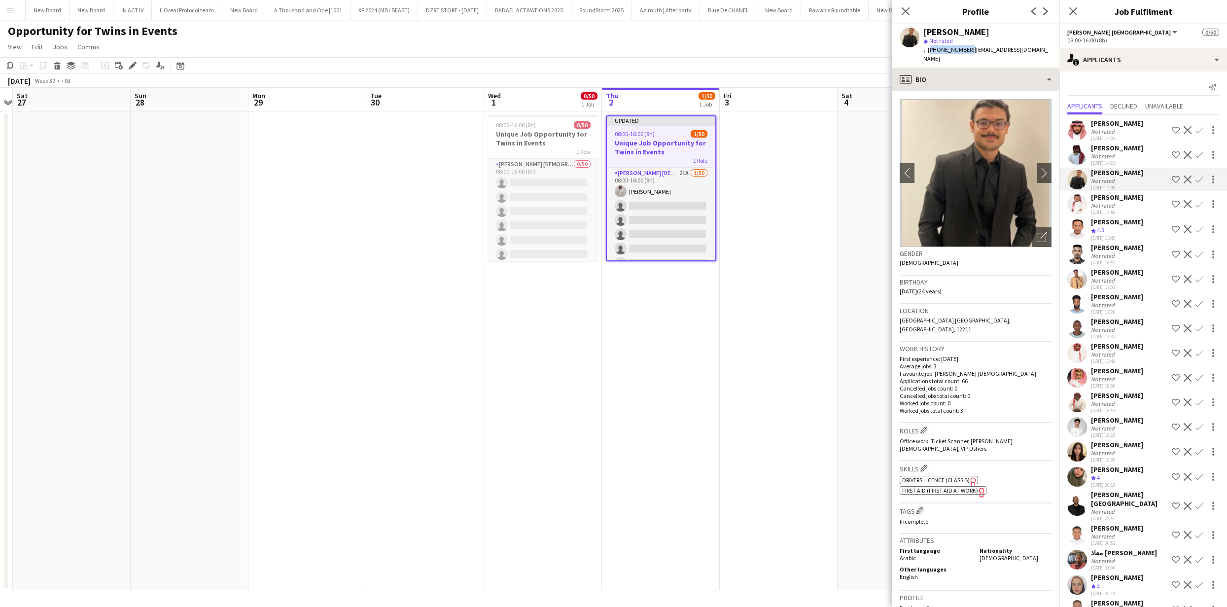
drag, startPoint x: 966, startPoint y: 50, endPoint x: 944, endPoint y: 73, distance: 31.7
click at [929, 50] on span "t. [PHONE_NUMBER]" at bounding box center [948, 49] width 51 height 7
copy span "[PHONE_NUMBER]"
click at [1183, 183] on app-icon "Decline" at bounding box center [1187, 179] width 8 height 8
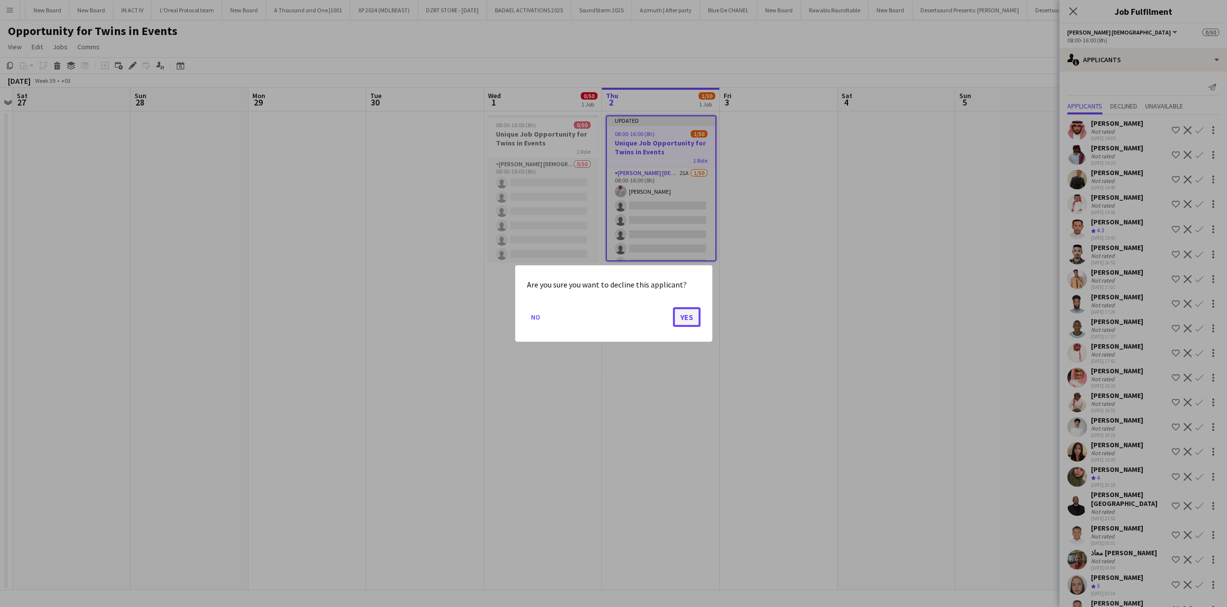
click at [677, 316] on button "Yes" at bounding box center [687, 317] width 28 height 20
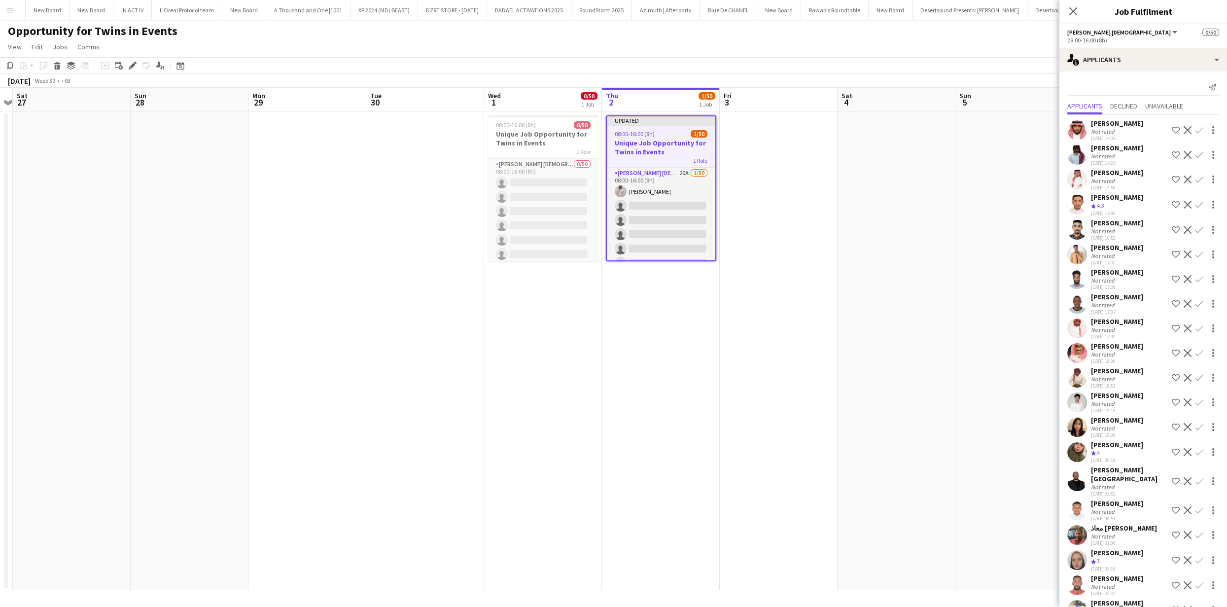
click at [1183, 159] on app-icon "Decline" at bounding box center [1187, 155] width 8 height 8
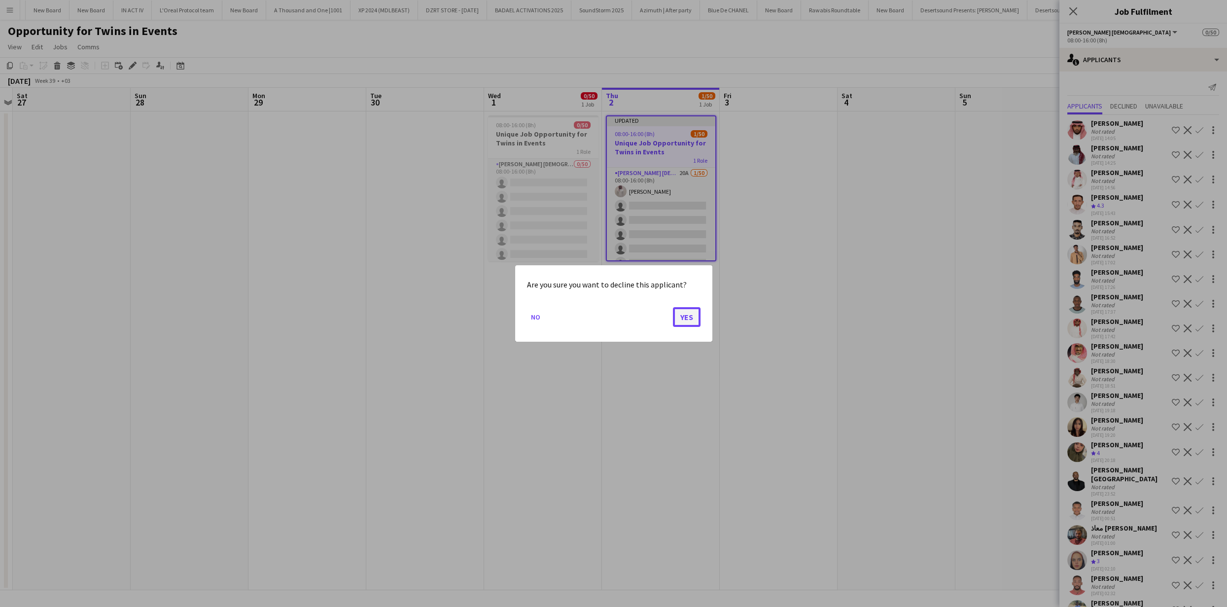
click at [696, 321] on button "Yes" at bounding box center [687, 317] width 28 height 20
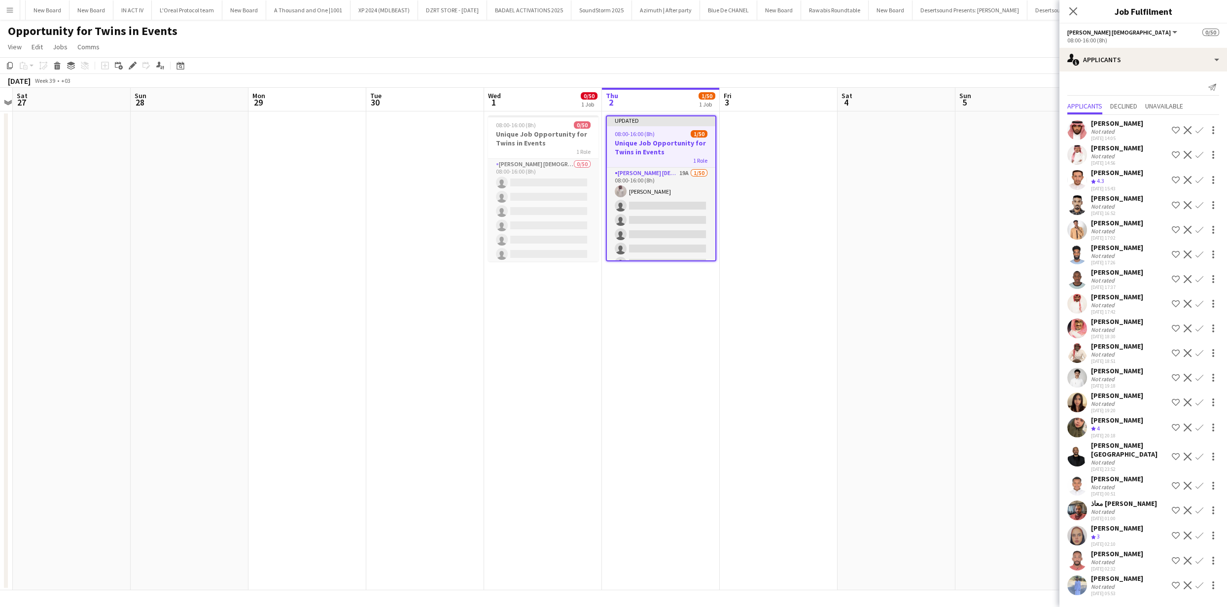
click at [1076, 162] on app-user-avatar at bounding box center [1077, 155] width 20 height 20
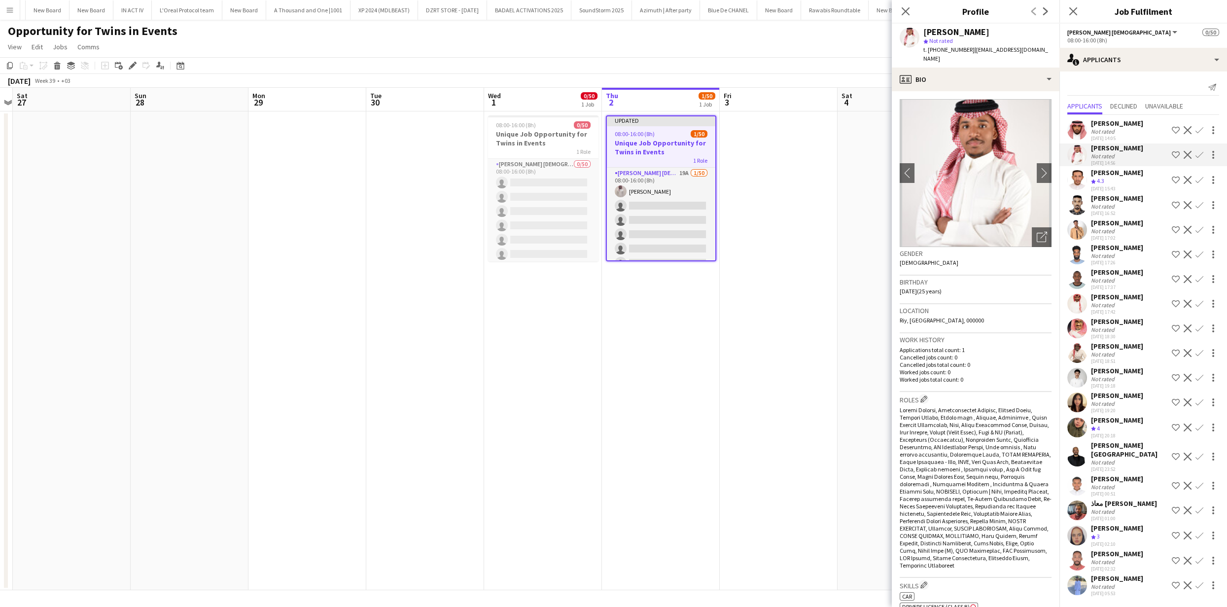
click at [949, 53] on span "t. [PHONE_NUMBER]" at bounding box center [948, 49] width 51 height 7
click at [950, 52] on span "t. [PHONE_NUMBER]" at bounding box center [948, 49] width 51 height 7
drag, startPoint x: 969, startPoint y: 51, endPoint x: 943, endPoint y: 86, distance: 43.4
click at [929, 52] on div "t. [PHONE_NUMBER] | [EMAIL_ADDRESS][DOMAIN_NAME]" at bounding box center [987, 54] width 128 height 18
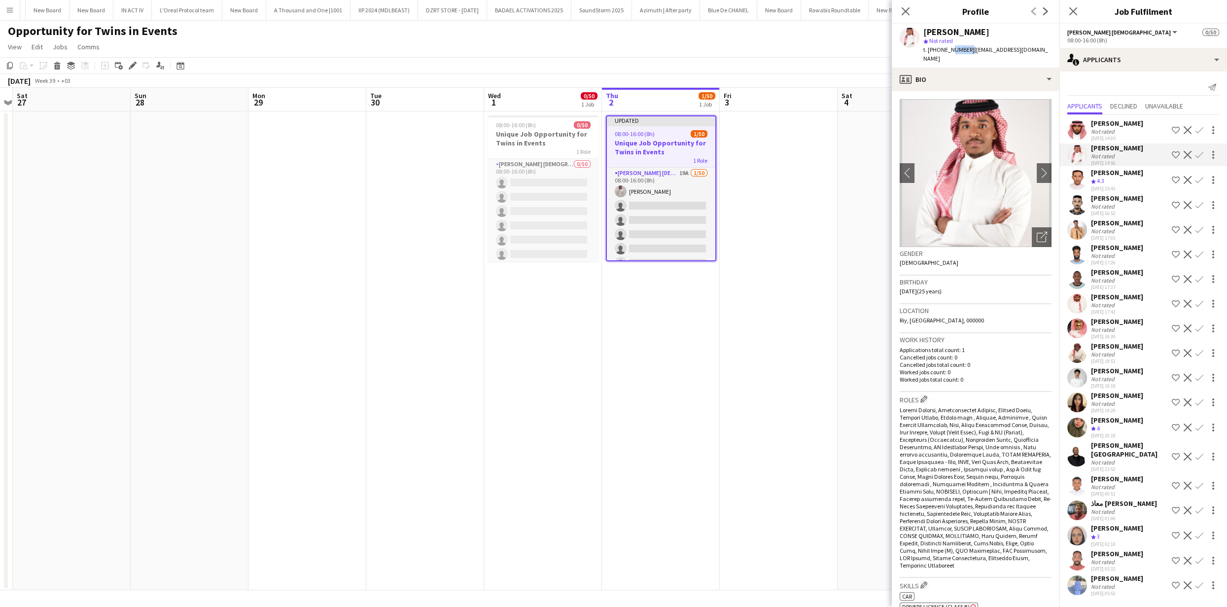
copy div "[PHONE_NUMBER] |"
click at [1202, 159] on app-icon "Confirm" at bounding box center [1199, 155] width 8 height 8
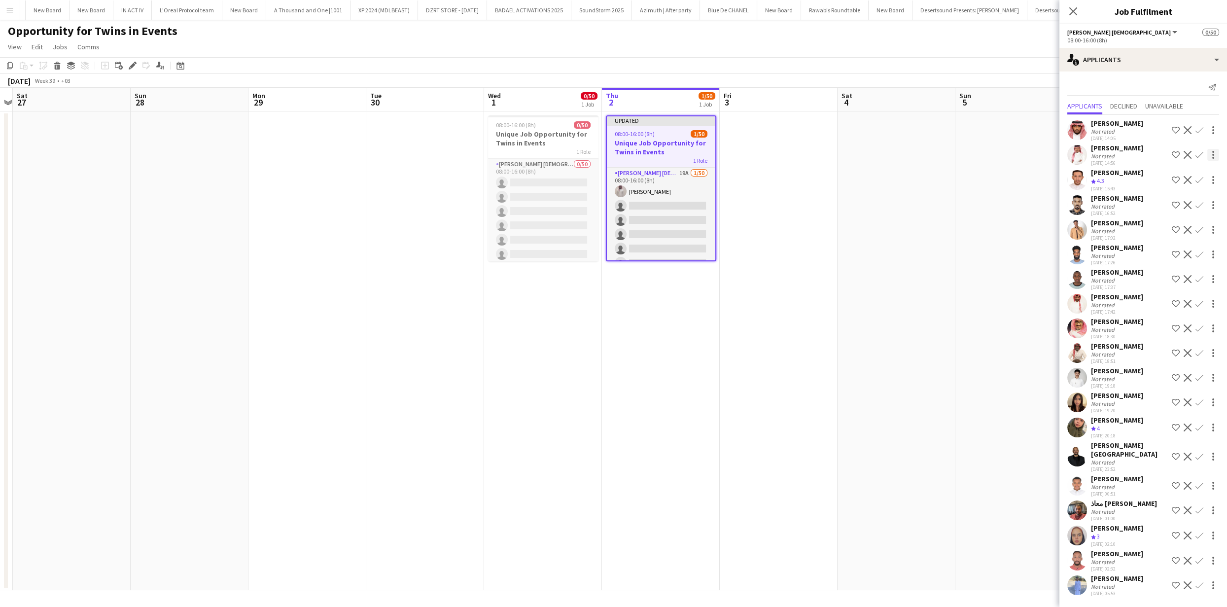
click at [1200, 159] on app-icon "Confirm" at bounding box center [1199, 155] width 8 height 8
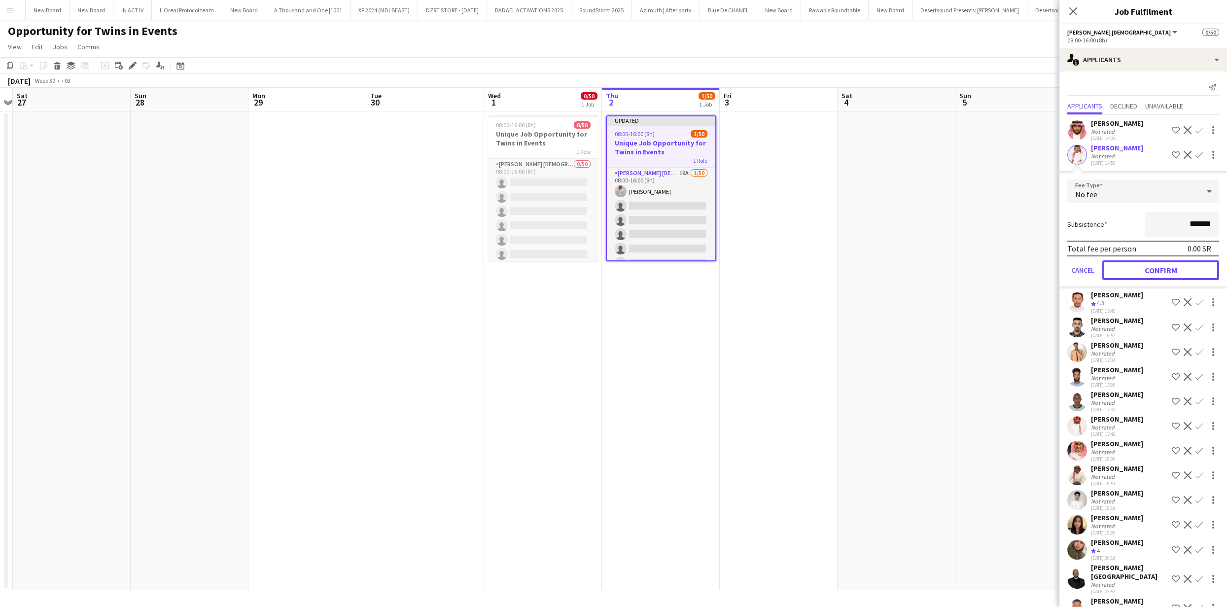
click at [1181, 276] on button "Confirm" at bounding box center [1160, 270] width 117 height 20
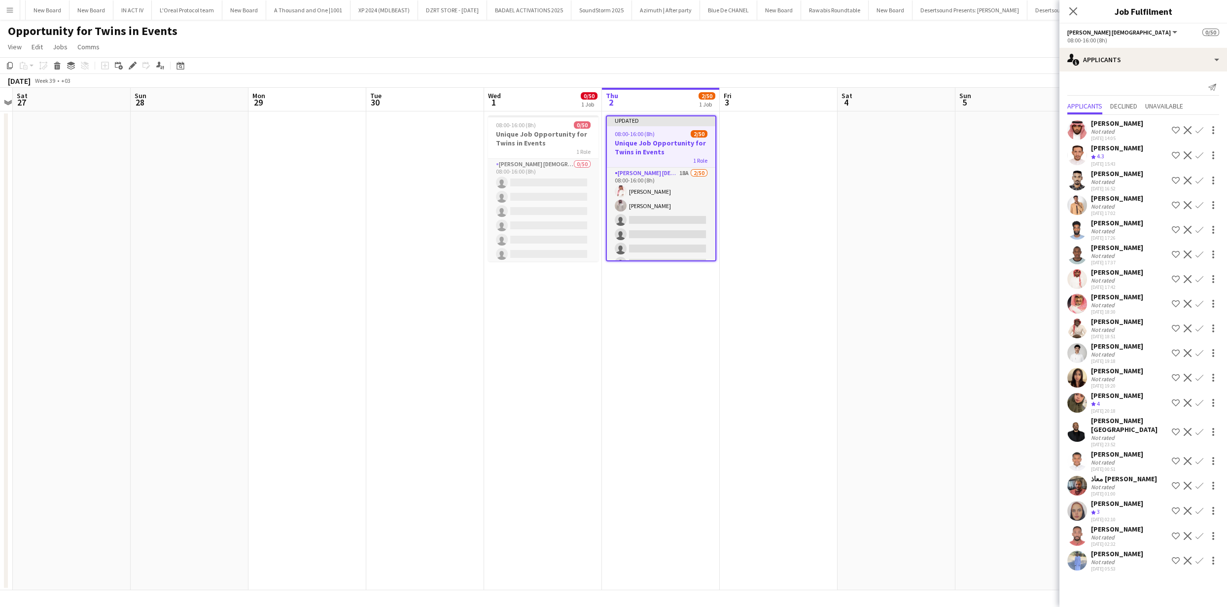
click at [1076, 211] on app-user-avatar at bounding box center [1077, 205] width 20 height 20
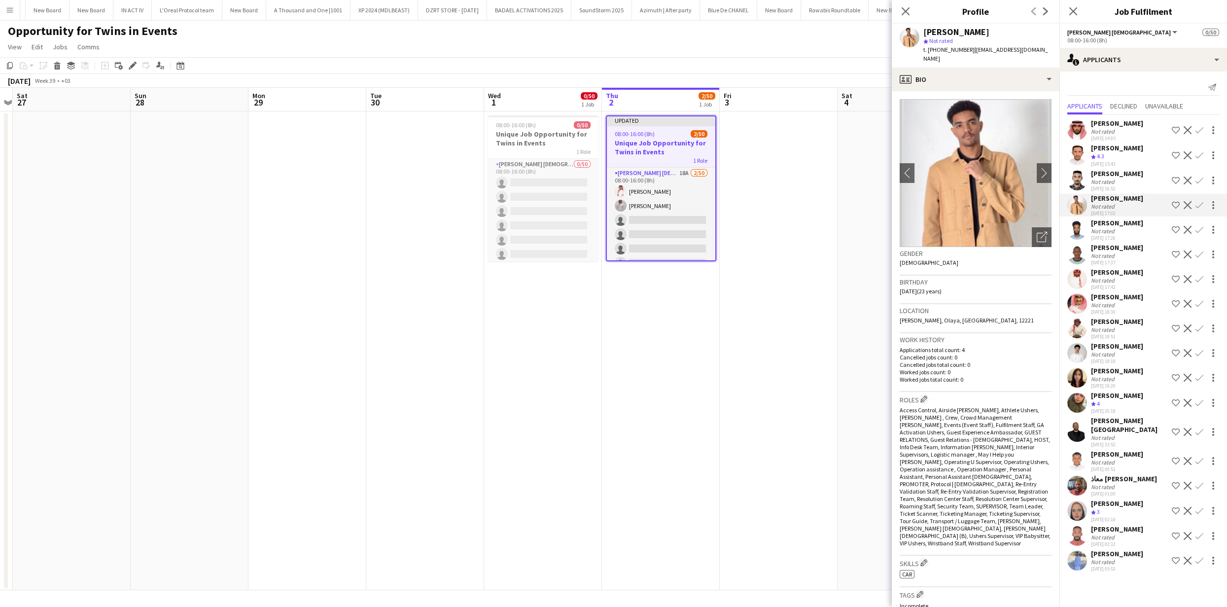
click at [1077, 239] on app-user-avatar at bounding box center [1077, 230] width 20 height 20
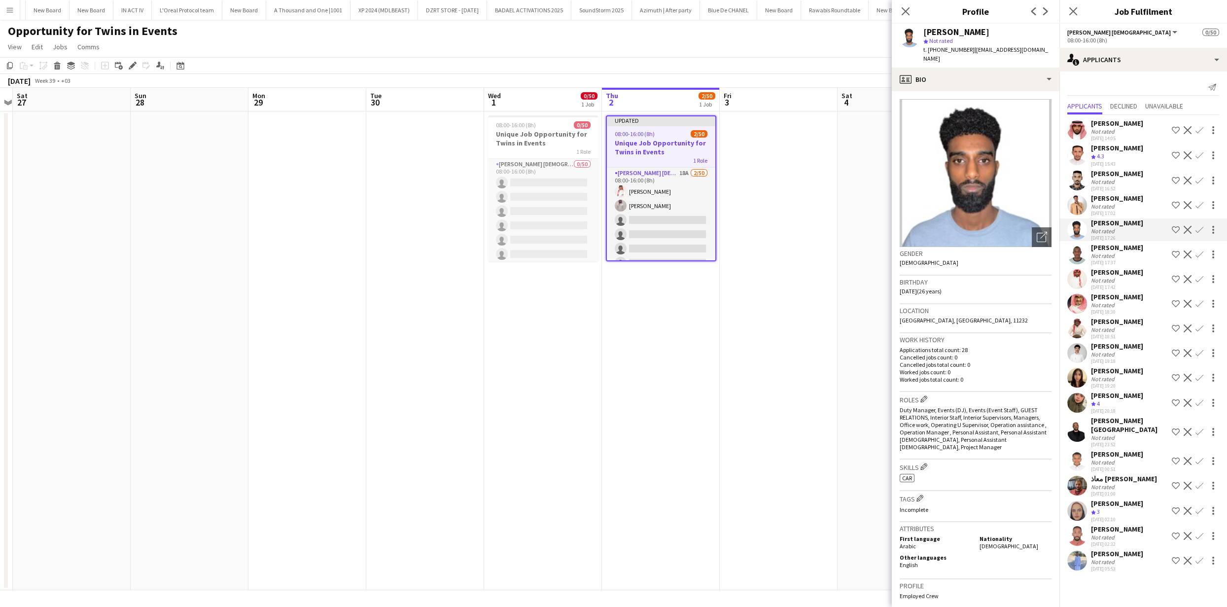
click at [1080, 289] on app-user-avatar at bounding box center [1077, 279] width 20 height 20
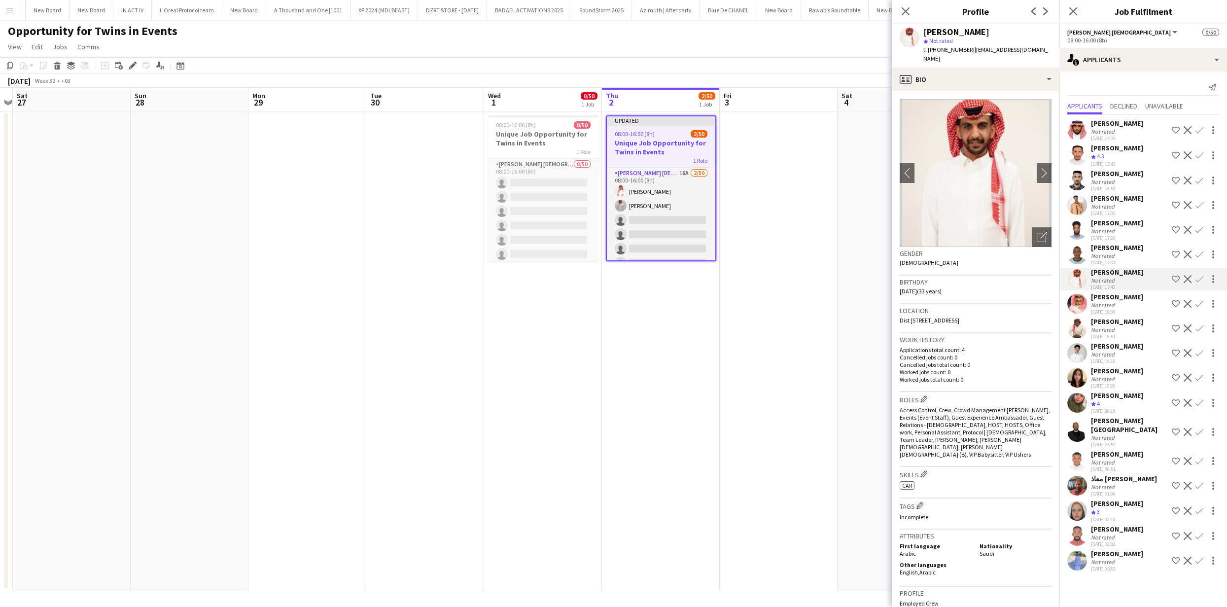
click at [1077, 311] on app-user-avatar at bounding box center [1077, 304] width 20 height 20
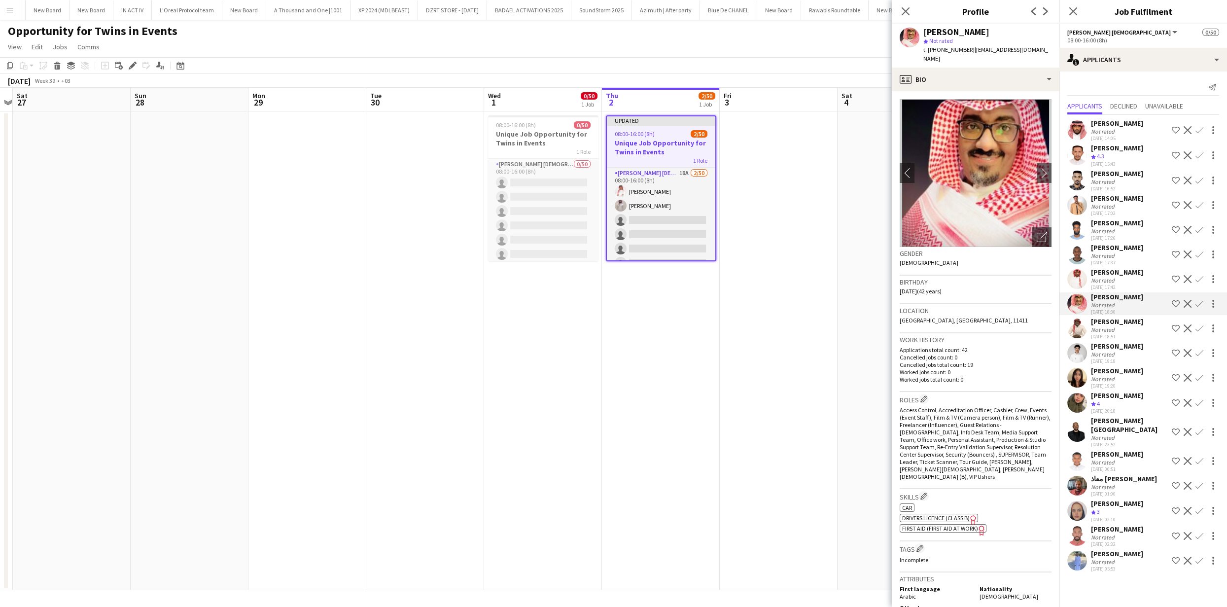
click at [1079, 360] on app-user-avatar at bounding box center [1077, 353] width 20 height 20
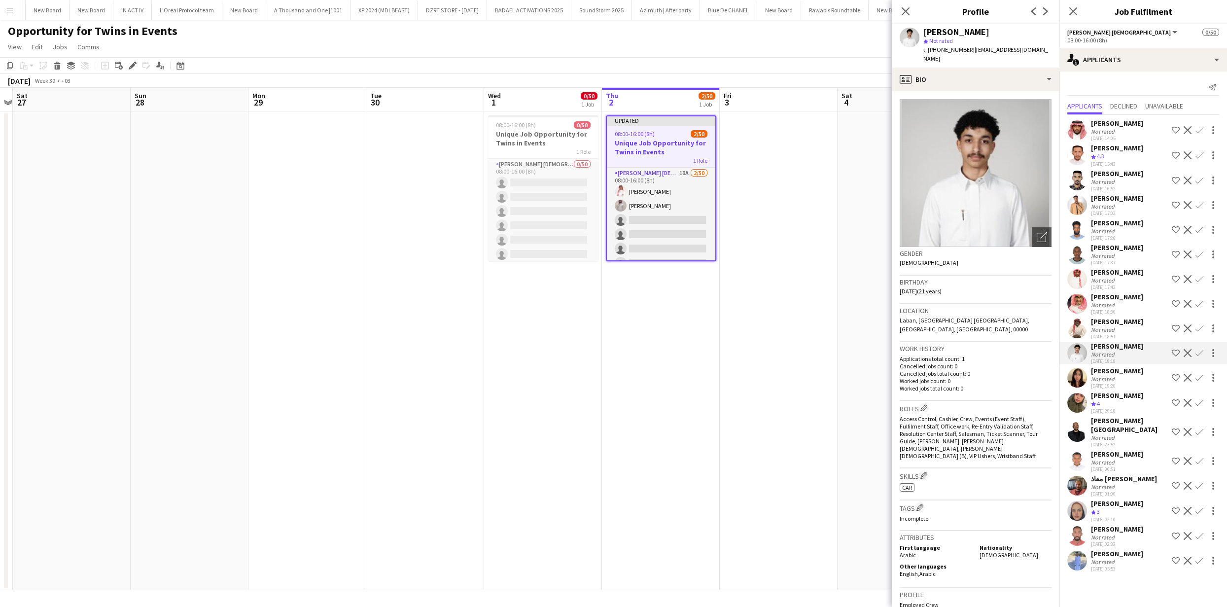
click at [1084, 435] on app-user-avatar at bounding box center [1077, 432] width 20 height 20
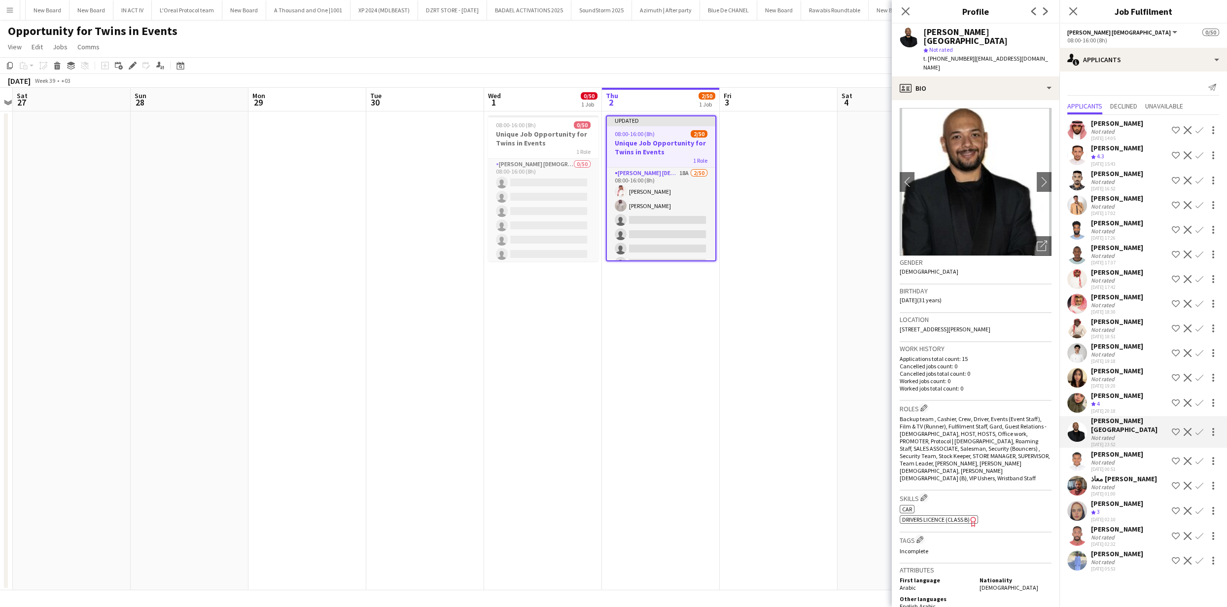
click at [1077, 461] on app-user-avatar at bounding box center [1077, 461] width 20 height 20
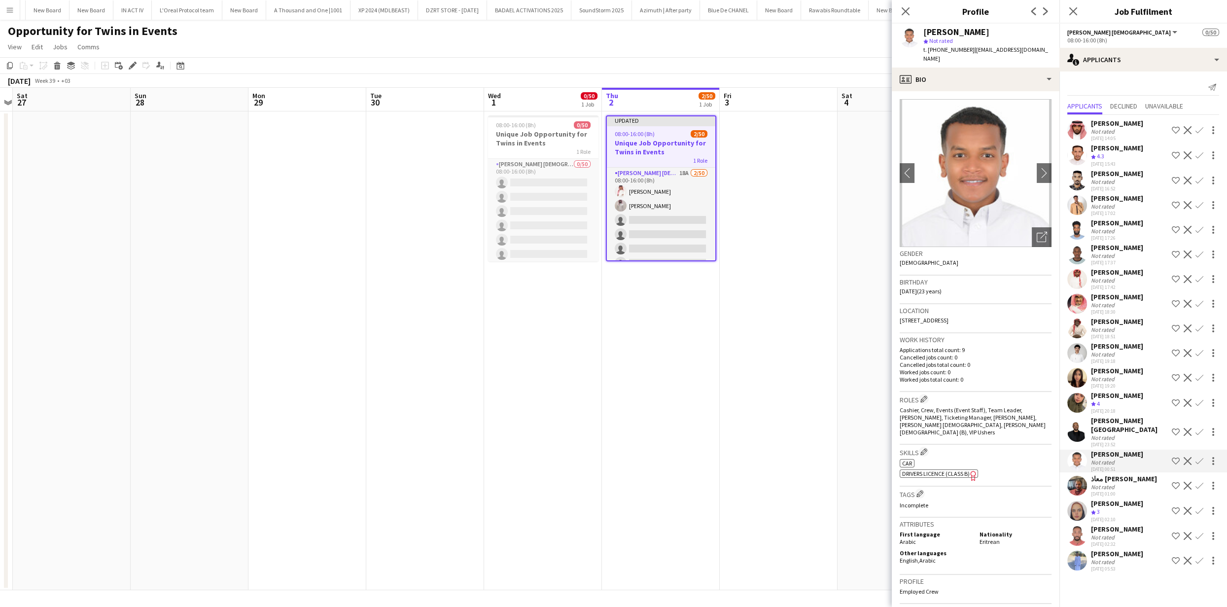
click at [1076, 490] on app-user-avatar at bounding box center [1077, 486] width 20 height 20
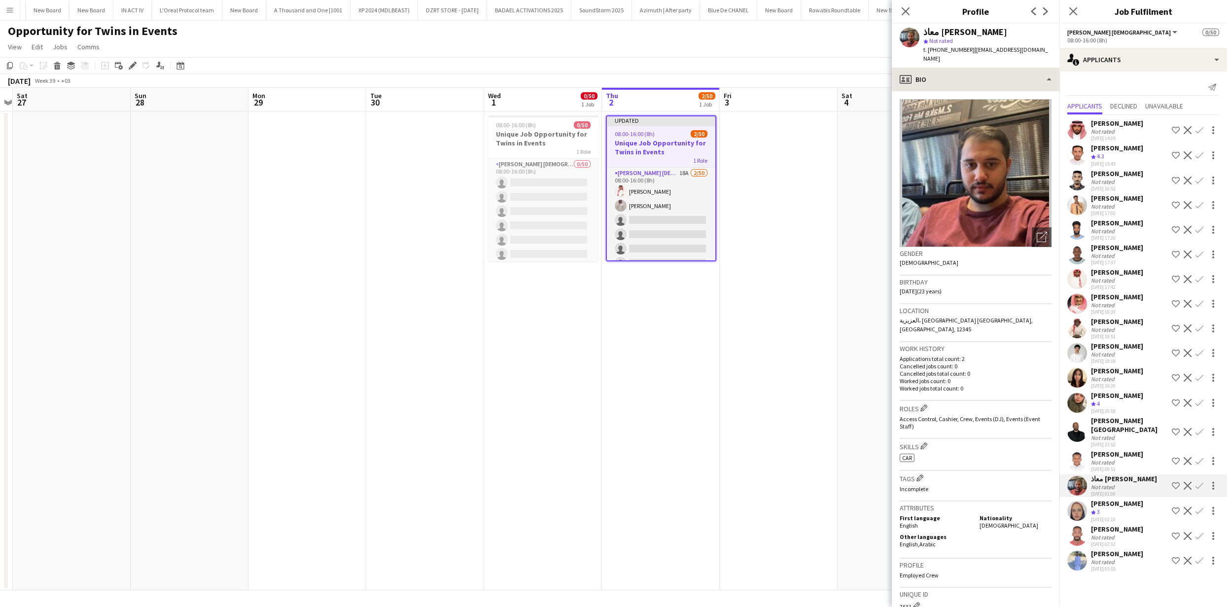
drag, startPoint x: 966, startPoint y: 48, endPoint x: 922, endPoint y: 60, distance: 45.9
click at [928, 53] on span "t. [PHONE_NUMBER]" at bounding box center [948, 49] width 51 height 7
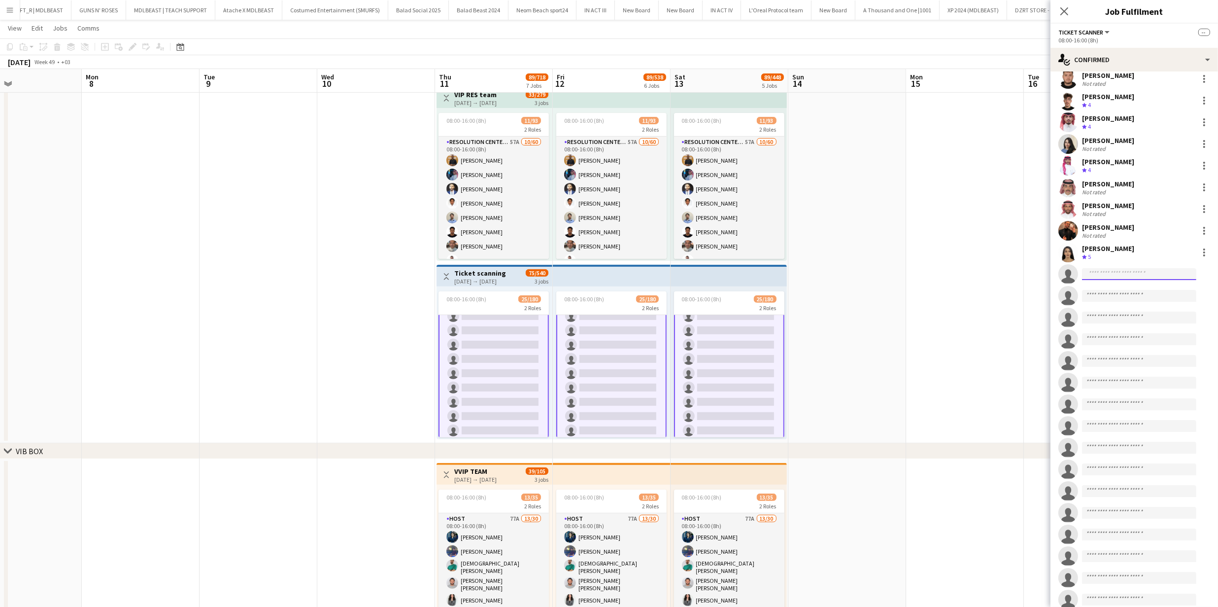
click at [1091, 274] on input at bounding box center [1139, 274] width 114 height 12
paste input "**********"
type input "**********"
click at [1111, 290] on span "[PERSON_NAME]" at bounding box center [1118, 287] width 57 height 8
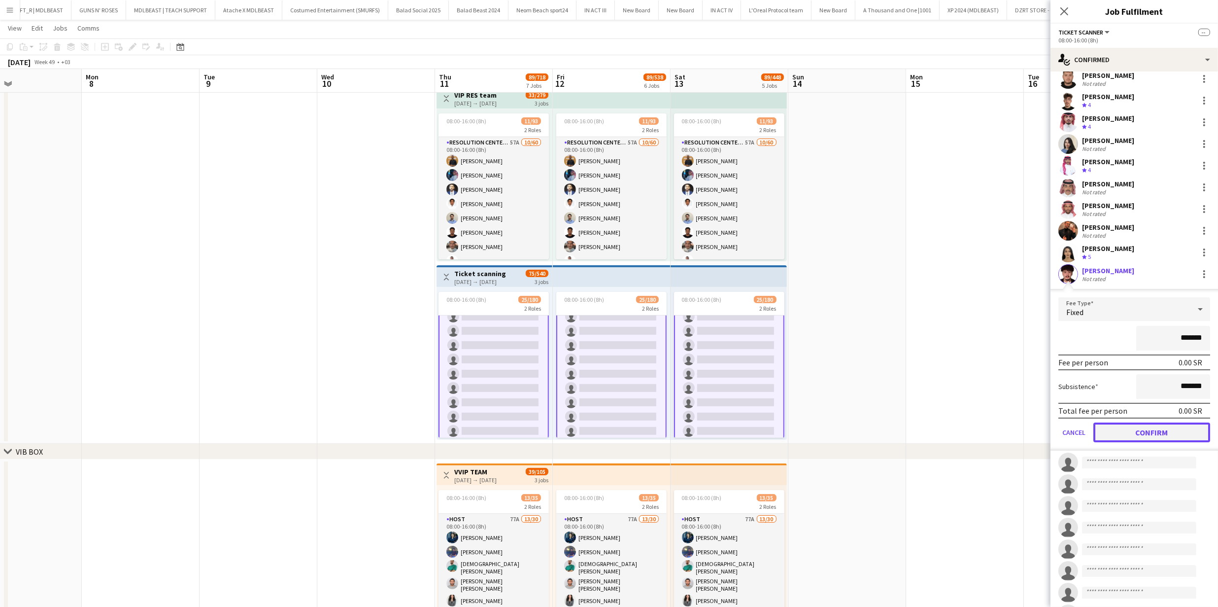
click at [1149, 432] on button "Confirm" at bounding box center [1152, 432] width 117 height 20
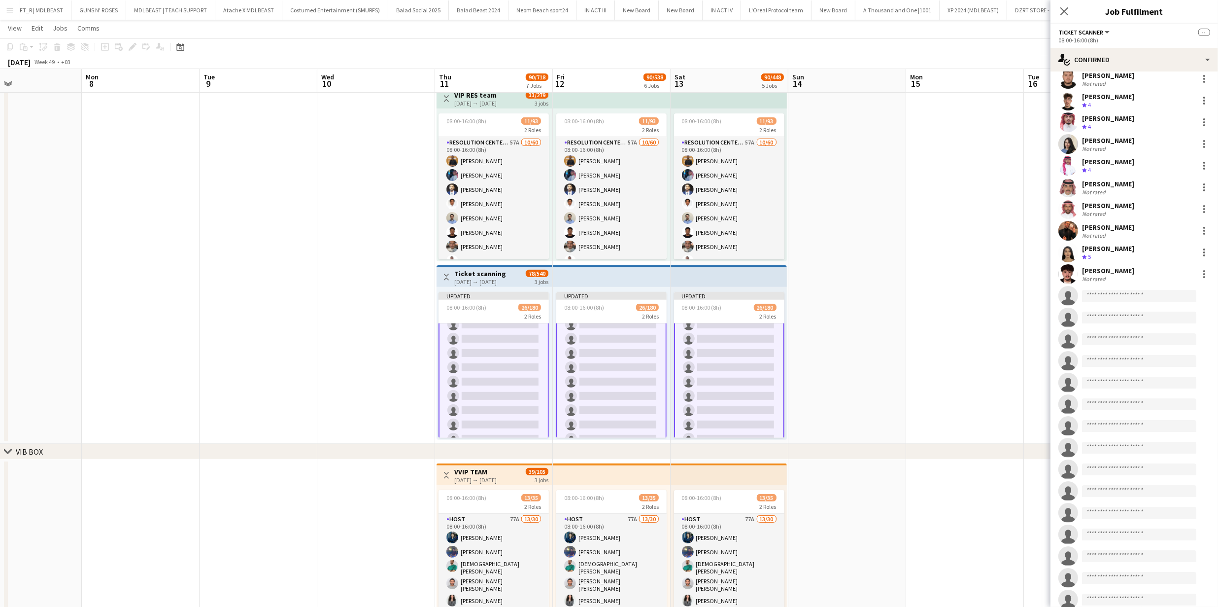
click at [965, 337] on app-date-cell at bounding box center [965, 263] width 118 height 361
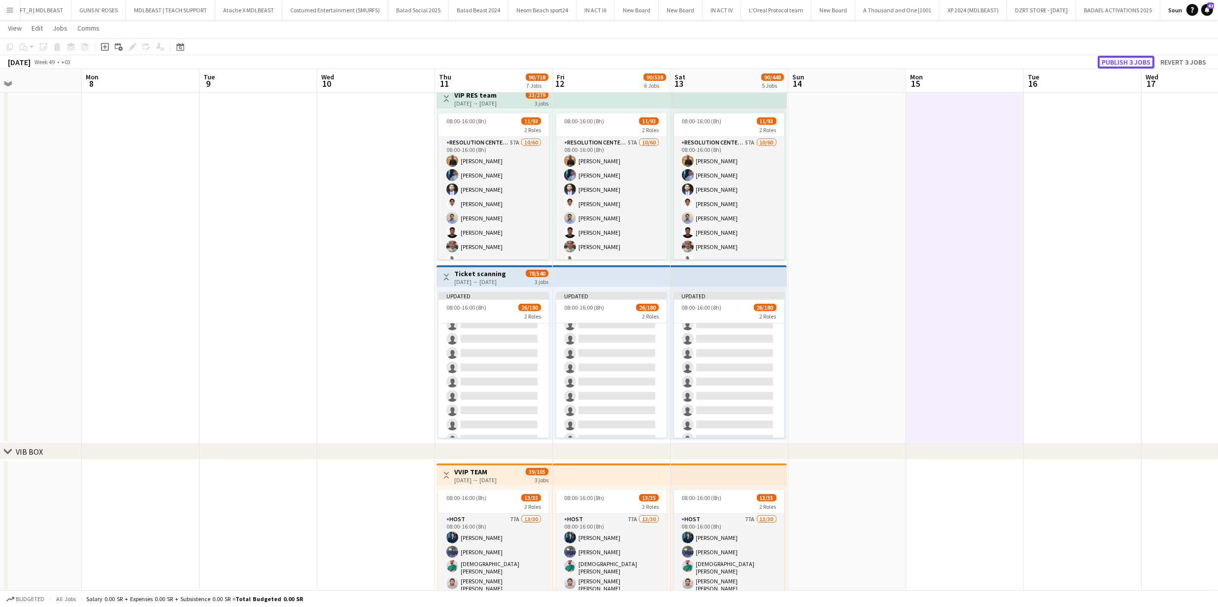
click at [1127, 62] on button "Publish 3 jobs" at bounding box center [1126, 62] width 57 height 13
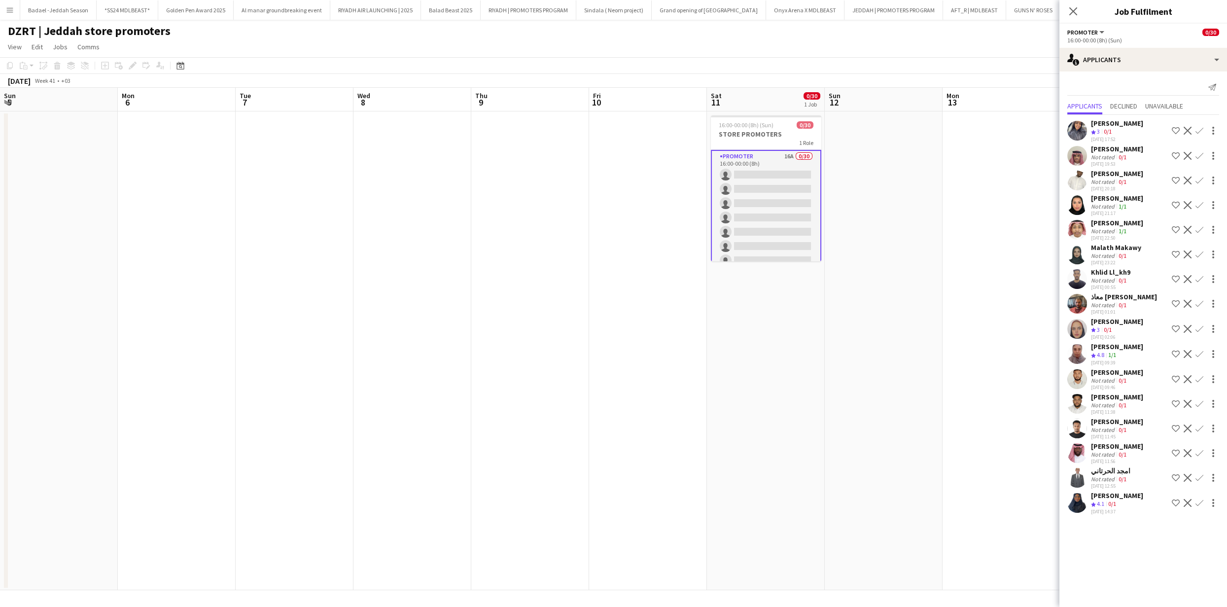
scroll to position [0, 322]
